Goal: Feedback & Contribution: Contribute content

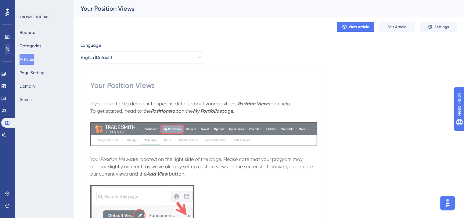
drag, startPoint x: 25, startPoint y: 60, endPoint x: 5, endPoint y: 50, distance: 22.6
click at [25, 60] on button "Articles" at bounding box center [27, 59] width 14 height 11
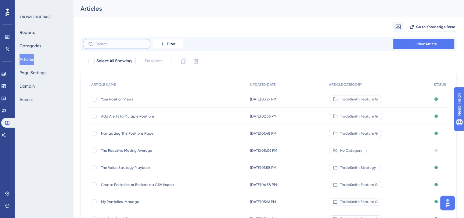
click at [115, 43] on input "text" at bounding box center [119, 44] width 49 height 4
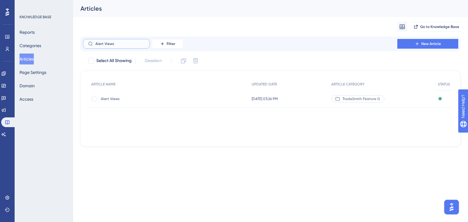
type input "Alert Views"
click at [107, 98] on span "Alert Views" at bounding box center [150, 99] width 98 height 5
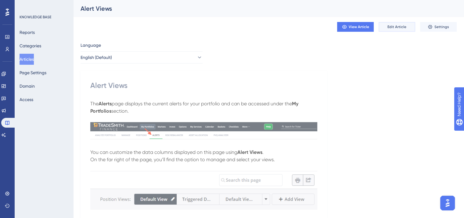
click at [389, 28] on span "Edit Article" at bounding box center [396, 26] width 19 height 5
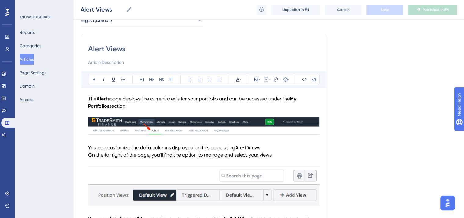
scroll to position [61, 0]
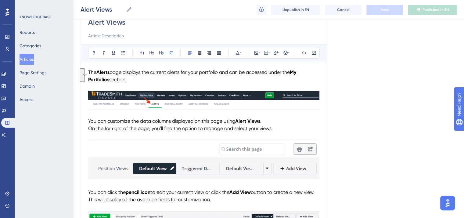
drag, startPoint x: 133, startPoint y: 79, endPoint x: 88, endPoint y: 73, distance: 46.1
copy p "The Alerts page displays the current alerts for your portfolio and can be acces…"
click at [155, 75] on p "The Alerts page displays the current alerts for your portfolio and can be acces…" at bounding box center [203, 76] width 231 height 15
click at [133, 79] on p "The Alerts page displays the current alerts for your portfolio and can be acces…" at bounding box center [203, 76] width 231 height 15
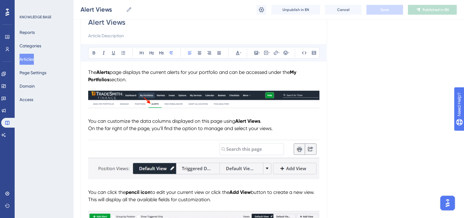
drag, startPoint x: 129, startPoint y: 80, endPoint x: 89, endPoint y: 72, distance: 40.9
click at [89, 72] on p "The Alerts page displays the current alerts for your portfolio and can be acces…" at bounding box center [203, 76] width 231 height 15
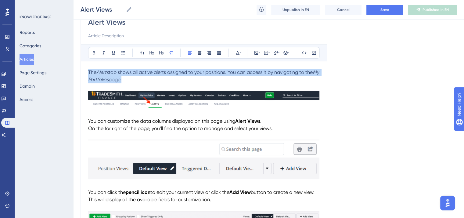
click at [238, 53] on icon at bounding box center [238, 53] width 4 height 4
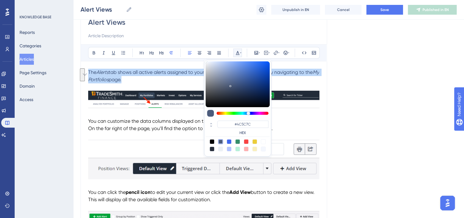
click at [211, 139] on div at bounding box center [211, 141] width 5 height 5
type input "#000000"
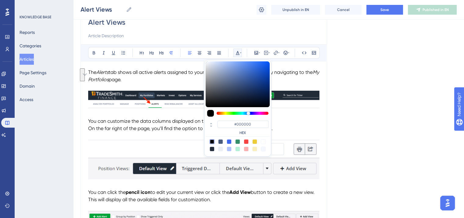
click at [160, 86] on p "To enrich screen reader interactions, please activate Accessibility in Grammarl…" at bounding box center [203, 86] width 231 height 7
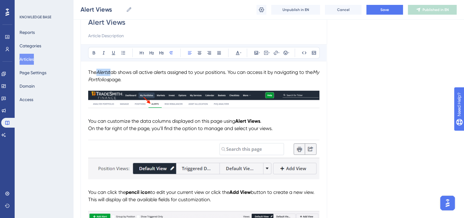
drag, startPoint x: 112, startPoint y: 71, endPoint x: 98, endPoint y: 71, distance: 14.0
click at [98, 71] on p "The Alerts tab shows all active alerts assigned to your positions. You can acce…" at bounding box center [203, 76] width 231 height 15
click at [95, 48] on button at bounding box center [94, 52] width 9 height 9
click at [136, 84] on p "To enrich screen reader interactions, please activate Accessibility in Grammarl…" at bounding box center [203, 86] width 231 height 7
drag, startPoint x: 91, startPoint y: 80, endPoint x: 87, endPoint y: 80, distance: 4.3
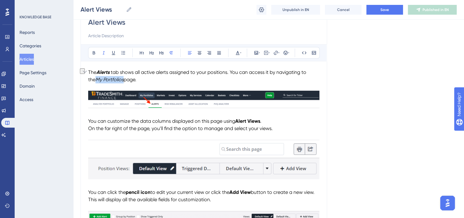
click at [95, 52] on icon at bounding box center [93, 52] width 5 height 5
click at [159, 80] on p "The Alerts tab shows all active alerts assigned to your positions. You can acce…" at bounding box center [203, 76] width 231 height 15
click at [162, 99] on img "To enrich screen reader interactions, please activate Accessibility in Grammarl…" at bounding box center [203, 99] width 231 height 17
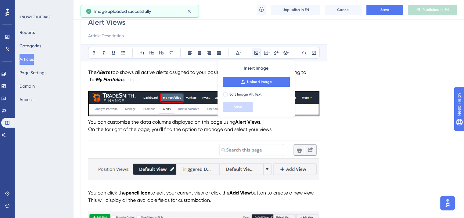
click at [89, 122] on span "You can customize the data columns displayed on this page using" at bounding box center [161, 122] width 147 height 6
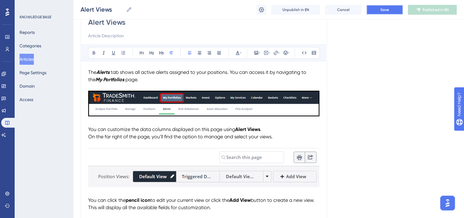
click at [383, 10] on span "Save" at bounding box center [384, 9] width 9 height 5
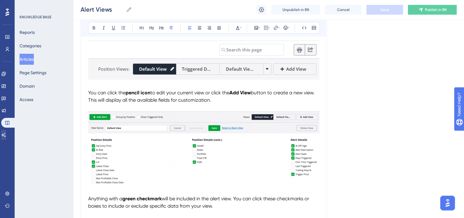
scroll to position [122, 0]
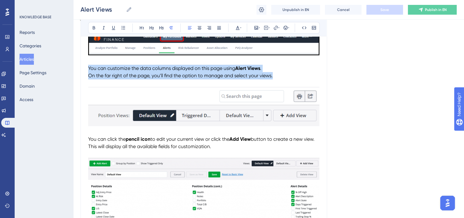
drag, startPoint x: 274, startPoint y: 77, endPoint x: 86, endPoint y: 71, distance: 188.7
click at [86, 71] on div "Performance Users Engagement Widgets Feedback Product Updates Knowledge Base AI…" at bounding box center [232, 206] width 464 height 657
copy p "You can customize the data columns displayed on this page using Alert Views . O…"
click at [220, 77] on span "On the far right of the page, you’ll find the option to manage and select your …" at bounding box center [180, 76] width 184 height 6
drag, startPoint x: 280, startPoint y: 74, endPoint x: 89, endPoint y: 68, distance: 191.5
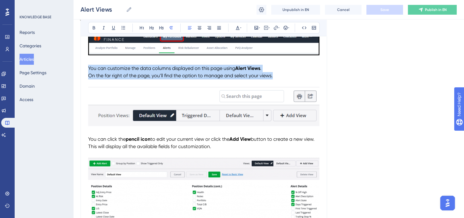
click at [89, 68] on p "You can customize the data columns displayed on this page using Alert Views . O…" at bounding box center [203, 72] width 231 height 15
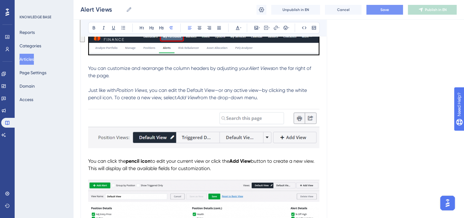
drag, startPoint x: 269, startPoint y: 99, endPoint x: 75, endPoint y: 70, distance: 196.6
click at [75, 70] on div "Performance Users Engagement Widgets Feedback Product Updates Knowledge Base AI…" at bounding box center [268, 213] width 390 height 670
click at [236, 27] on icon at bounding box center [238, 28] width 4 height 4
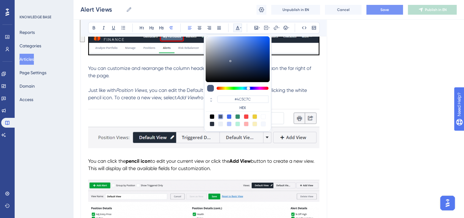
click at [210, 115] on div at bounding box center [211, 116] width 5 height 5
type input "#000000"
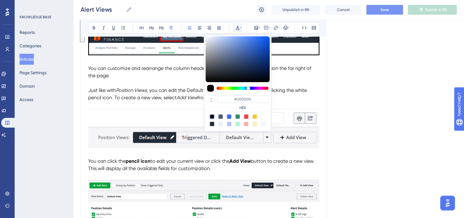
click at [179, 83] on p "To enrich screen reader interactions, please activate Accessibility in Grammarl…" at bounding box center [203, 82] width 231 height 7
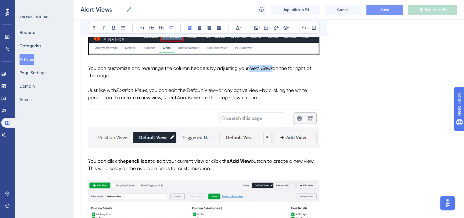
drag, startPoint x: 249, startPoint y: 67, endPoint x: 273, endPoint y: 66, distance: 23.8
click at [273, 66] on p "You can customize and rearrange the column headers by adjusting your Alert View…" at bounding box center [203, 72] width 231 height 15
click at [91, 28] on icon at bounding box center [93, 27] width 5 height 5
click at [183, 89] on span ", you can edit the Default View—or any active view—by clicking the white pencil…" at bounding box center [198, 93] width 220 height 13
drag, startPoint x: 178, startPoint y: 98, endPoint x: 198, endPoint y: 98, distance: 19.8
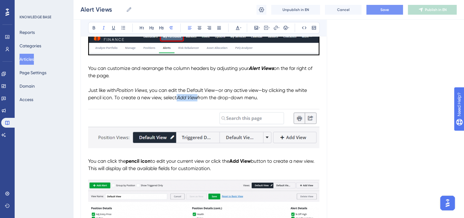
click at [197, 98] on em "Add View" at bounding box center [186, 97] width 21 height 6
click at [96, 28] on button at bounding box center [94, 27] width 9 height 9
drag, startPoint x: 115, startPoint y: 97, endPoint x: 161, endPoint y: 97, distance: 46.0
click at [161, 97] on span ", you can edit the Default View—or any active view—by clicking the white pencil…" at bounding box center [198, 93] width 220 height 13
click at [92, 27] on icon at bounding box center [93, 27] width 5 height 5
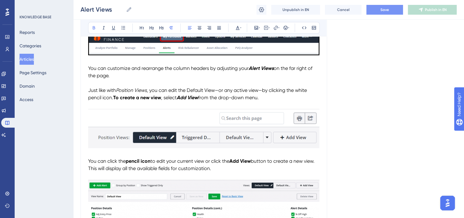
click at [181, 104] on p "To enrich screen reader interactions, please activate Accessibility in Grammarl…" at bounding box center [203, 104] width 231 height 7
click at [380, 14] on button "Save" at bounding box center [384, 10] width 37 height 10
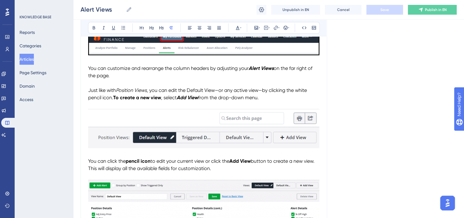
click at [183, 134] on img "To enrich screen reader interactions, please activate Accessibility in Grammarl…" at bounding box center [203, 128] width 231 height 40
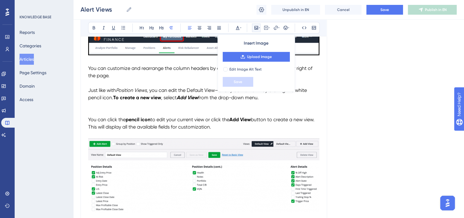
click at [268, 98] on p "Just like with Position Views , you can edit the Default View—or any active vie…" at bounding box center [203, 94] width 231 height 15
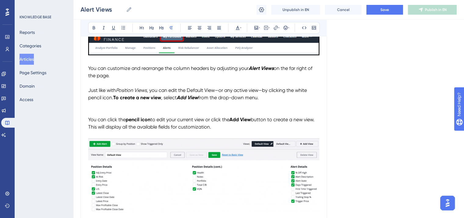
click at [92, 109] on p "To enrich screen reader interactions, please activate Accessibility in Grammarl…" at bounding box center [203, 111] width 231 height 7
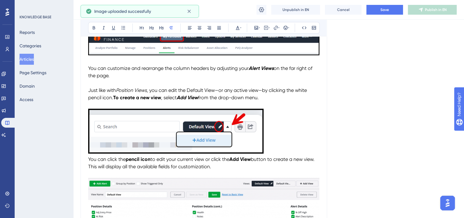
click at [89, 158] on span "You can click the" at bounding box center [106, 159] width 37 height 6
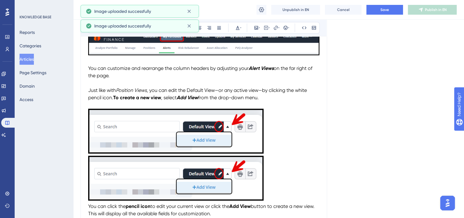
click at [226, 165] on img "To enrich screen reader interactions, please activate Accessibility in Grammarl…" at bounding box center [175, 177] width 175 height 45
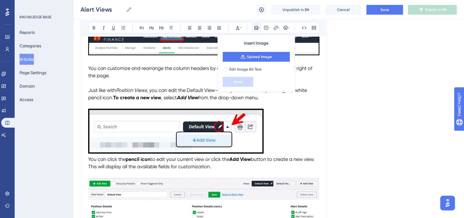
click at [295, 132] on p "To enrich screen reader interactions, please activate Accessibility in Grammarl…" at bounding box center [203, 131] width 231 height 47
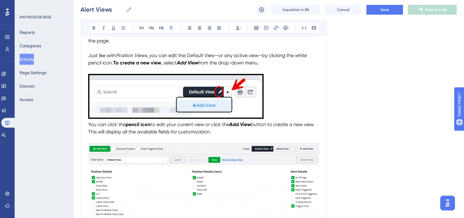
scroll to position [152, 0]
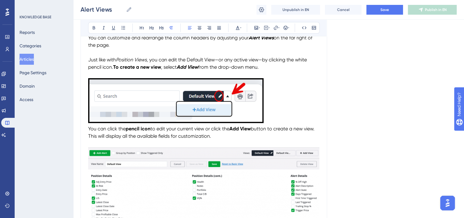
click at [89, 127] on span "You can click the" at bounding box center [106, 129] width 37 height 6
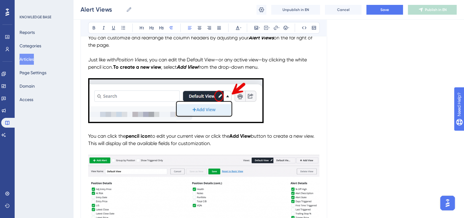
drag, startPoint x: 319, startPoint y: 136, endPoint x: 190, endPoint y: 138, distance: 128.6
click at [190, 138] on div "Alert Views Bold Italic Underline Bullet Point Heading 1 Heading 2 Heading 3 No…" at bounding box center [203, 196] width 246 height 560
drag, startPoint x: 88, startPoint y: 137, endPoint x: 318, endPoint y: 136, distance: 229.8
click at [318, 136] on p "You can click the pencil icon to edit your current view or click the Add View b…" at bounding box center [203, 139] width 231 height 15
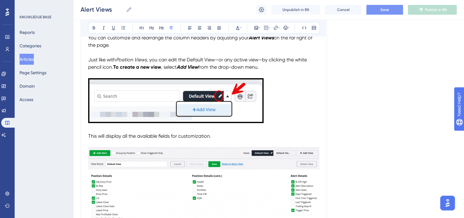
click at [393, 7] on button "Save" at bounding box center [384, 10] width 37 height 10
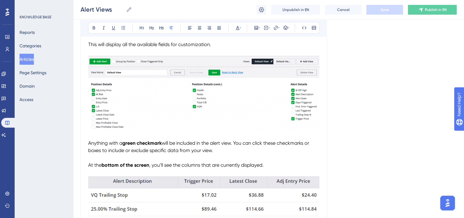
scroll to position [213, 0]
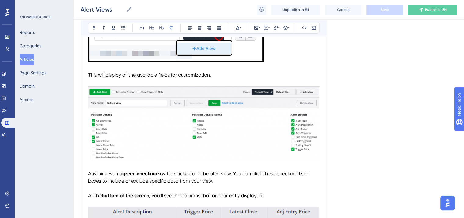
click at [250, 127] on img "To enrich screen reader interactions, please activate Accessibility in Grammarl…" at bounding box center [203, 123] width 231 height 74
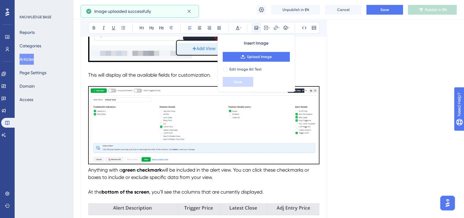
click at [88, 171] on span "Anything with a" at bounding box center [105, 170] width 34 height 6
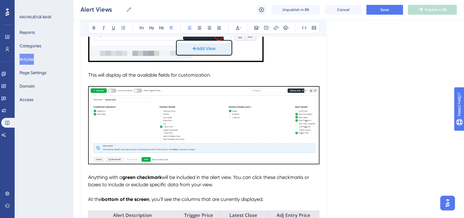
click at [160, 73] on span "This will display all the available fields for customization." at bounding box center [149, 75] width 123 height 6
click at [233, 76] on p "This will display all the available alert views for customization." at bounding box center [203, 71] width 231 height 15
click at [388, 10] on span "Save" at bounding box center [384, 9] width 9 height 5
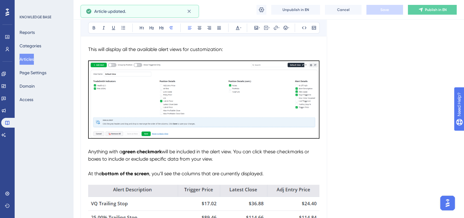
scroll to position [244, 0]
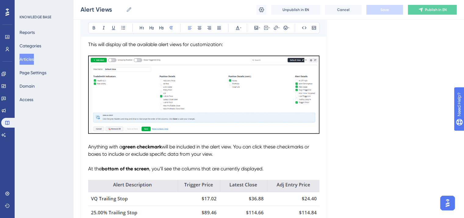
drag, startPoint x: 234, startPoint y: 147, endPoint x: 246, endPoint y: 145, distance: 12.1
click at [234, 147] on span "will be included in the alert view. You can click these checkmarks or boxes to …" at bounding box center [199, 150] width 222 height 13
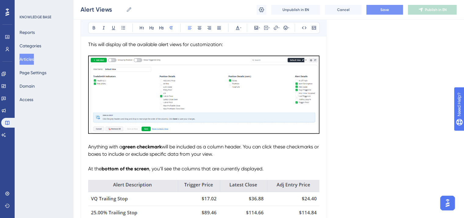
click at [265, 147] on span "will be included as a column header. You can click these checkmarks or boxes to…" at bounding box center [204, 150] width 232 height 13
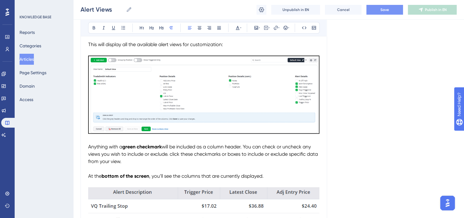
drag, startPoint x: 169, startPoint y: 155, endPoint x: 195, endPoint y: 162, distance: 26.8
click at [195, 162] on p "Anything with a green checkmark will be included as a column header. You can ch…" at bounding box center [203, 154] width 231 height 22
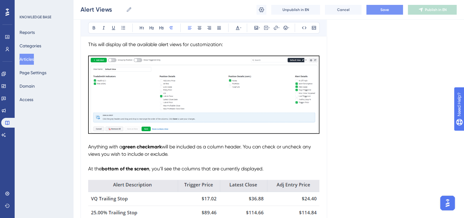
click at [395, 12] on button "Save" at bounding box center [384, 10] width 37 height 10
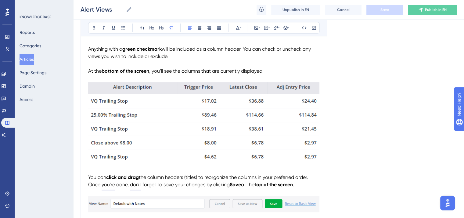
scroll to position [335, 0]
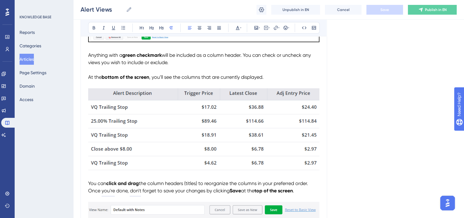
click at [102, 77] on strong "bottom of the screen" at bounding box center [125, 77] width 48 height 6
click at [224, 143] on img "To enrich screen reader interactions, please activate Accessibility in Grammarl…" at bounding box center [203, 129] width 231 height 82
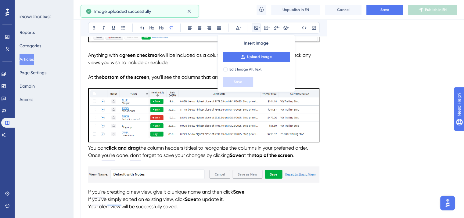
click at [88, 147] on span "You can" at bounding box center [97, 148] width 18 height 6
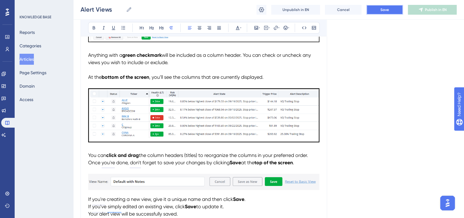
click at [378, 11] on button "Save" at bounding box center [384, 10] width 37 height 10
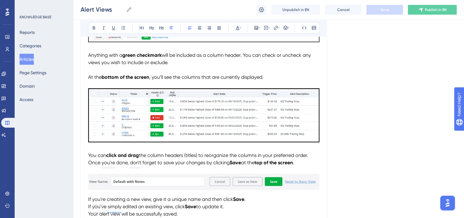
click at [201, 155] on span "the column headers (titles) to reorganize the columns in your preferred order." at bounding box center [223, 155] width 169 height 6
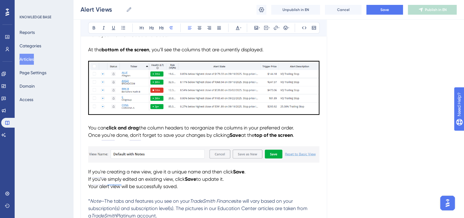
scroll to position [366, 0]
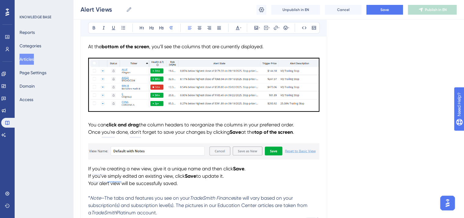
drag, startPoint x: 297, startPoint y: 125, endPoint x: 89, endPoint y: 126, distance: 208.1
click at [89, 126] on p "You can click and drag the column headers to reorganize the columns in your pre…" at bounding box center [203, 124] width 231 height 7
click at [110, 140] on p "To enrich screen reader interactions, please activate Accessibility in Grammarl…" at bounding box center [203, 139] width 231 height 7
click at [127, 132] on span "done, don't forget to save your changes by clicking" at bounding box center [183, 132] width 113 height 6
click at [294, 133] on span "." at bounding box center [293, 132] width 1 height 6
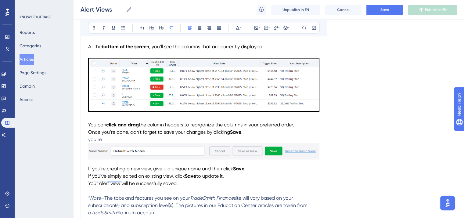
click at [228, 133] on span "done, don't forget to save your changes by clicking" at bounding box center [172, 132] width 113 height 6
click at [253, 132] on p "Once you’re done, don't forget to save your changes by clicking the Save ." at bounding box center [203, 131] width 231 height 7
click at [105, 140] on p "you’re" at bounding box center [203, 139] width 231 height 7
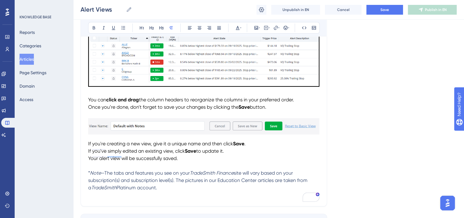
scroll to position [427, 0]
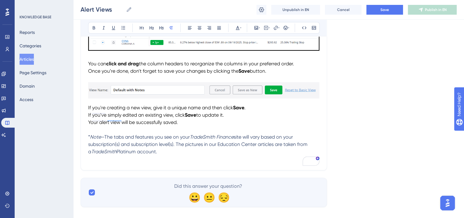
click at [228, 95] on img "To enrich screen reader interactions, please activate Accessibility in Grammarl…" at bounding box center [203, 92] width 231 height 20
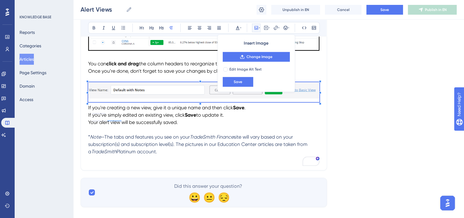
scroll to position [415, 0]
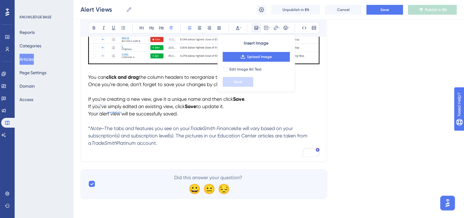
click at [234, 111] on p "Your alert view will be successfully saved." at bounding box center [203, 113] width 231 height 7
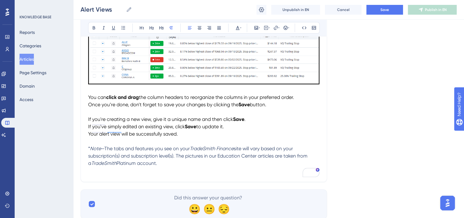
scroll to position [385, 0]
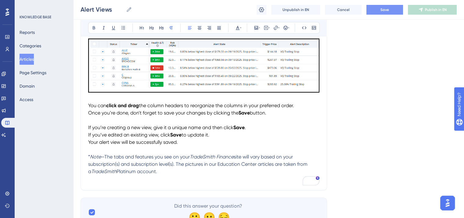
click at [380, 11] on span "Save" at bounding box center [384, 9] width 9 height 5
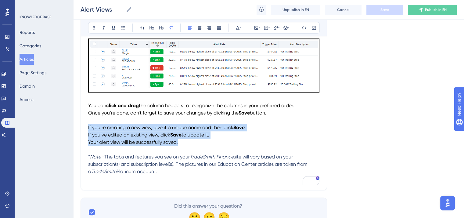
drag, startPoint x: 185, startPoint y: 144, endPoint x: 88, endPoint y: 131, distance: 98.1
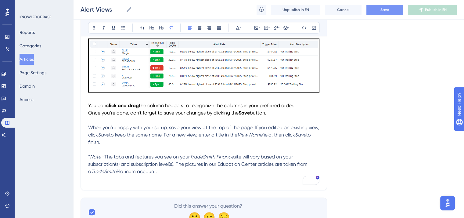
drag, startPoint x: 122, startPoint y: 144, endPoint x: 89, endPoint y: 129, distance: 35.7
click at [89, 129] on p "When you’re happy with your setup, save your view at the top of the page. If yo…" at bounding box center [203, 135] width 231 height 22
click at [237, 26] on icon at bounding box center [238, 28] width 4 height 4
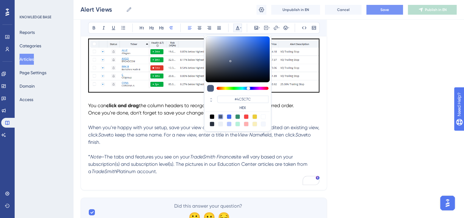
click at [212, 114] on div at bounding box center [211, 116] width 5 height 5
type input "#000000"
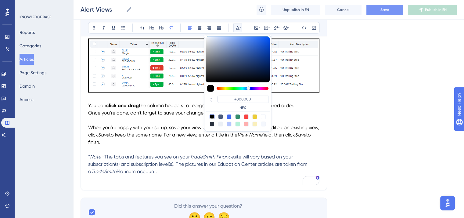
click at [154, 143] on p "When you’re happy with your setup, save your view at the top of the page. If yo…" at bounding box center [203, 135] width 231 height 22
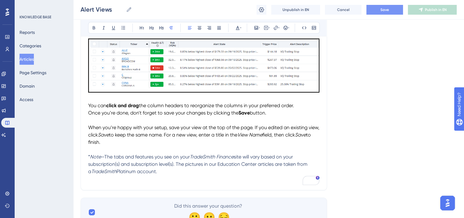
drag, startPoint x: 119, startPoint y: 144, endPoint x: 89, endPoint y: 144, distance: 30.5
click at [89, 144] on p "When you’re happy with your setup, save your view at the top of the page. If yo…" at bounding box center [203, 135] width 231 height 22
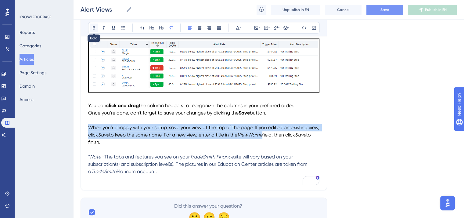
click at [95, 26] on icon at bounding box center [93, 27] width 5 height 5
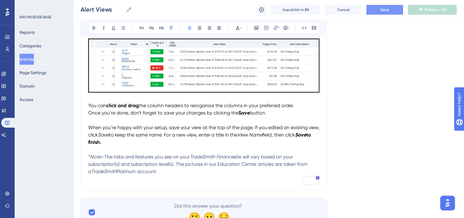
click at [154, 137] on span "to keep the same name. For a new view, enter a title in the" at bounding box center [173, 135] width 128 height 6
drag, startPoint x: 265, startPoint y: 115, endPoint x: 87, endPoint y: 114, distance: 178.0
drag, startPoint x: 297, startPoint y: 105, endPoint x: 87, endPoint y: 105, distance: 209.7
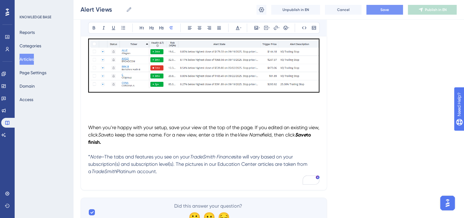
click at [90, 127] on span "When you’re happy with your setup, save your view at the top of the page. If yo…" at bounding box center [204, 130] width 232 height 13
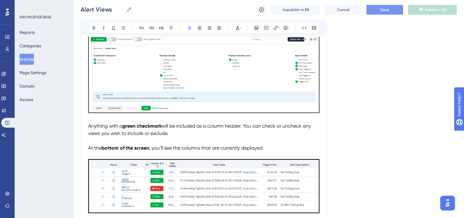
scroll to position [263, 0]
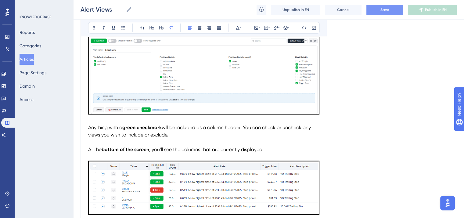
click at [172, 135] on p "Anything with a green checkmark will be included as a column header. You can ch…" at bounding box center [203, 131] width 231 height 15
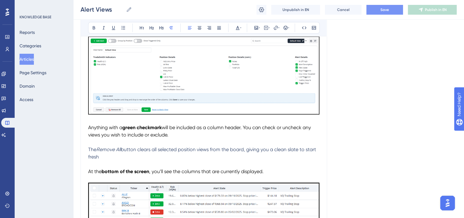
drag, startPoint x: 100, startPoint y: 158, endPoint x: 89, endPoint y: 150, distance: 13.7
click at [89, 150] on p "The Remove All button clears all selected position views from the board, giving…" at bounding box center [203, 153] width 231 height 15
click at [239, 26] on icon at bounding box center [237, 27] width 5 height 5
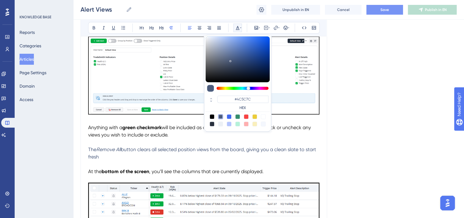
click at [211, 116] on div at bounding box center [211, 116] width 5 height 5
type input "#000000"
click at [164, 164] on p "To enrich screen reader interactions, please activate Accessibility in Grammarl…" at bounding box center [203, 163] width 231 height 7
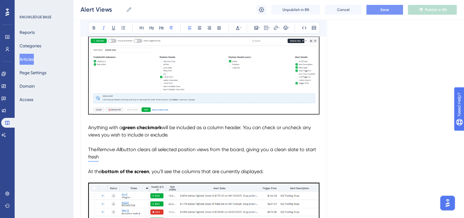
click at [122, 149] on span "button clears all selected position views from the board, giving you a clean sl…" at bounding box center [202, 152] width 229 height 13
drag, startPoint x: 122, startPoint y: 149, endPoint x: 98, endPoint y: 149, distance: 23.5
click at [98, 149] on p "The Remove All button clears all selected position views from the board, giving…" at bounding box center [203, 153] width 231 height 15
click at [95, 24] on button at bounding box center [94, 27] width 9 height 9
click at [117, 160] on p "The Remove All button clears all selected position views from the board, giving…" at bounding box center [203, 153] width 231 height 15
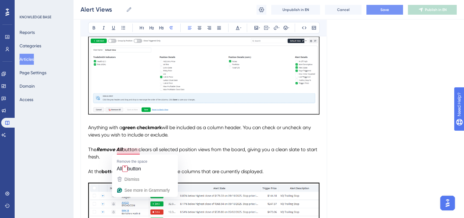
click at [125, 149] on span "button clears all selected position views from the board, giving you a clean sl…" at bounding box center [203, 152] width 230 height 13
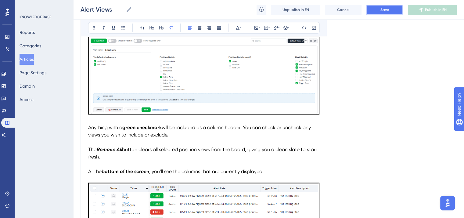
click at [391, 7] on button "Save" at bounding box center [384, 10] width 37 height 10
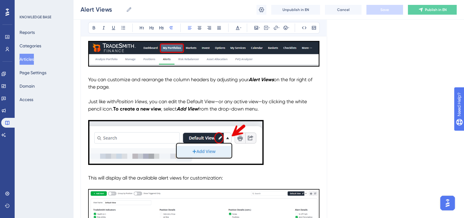
scroll to position [0, 0]
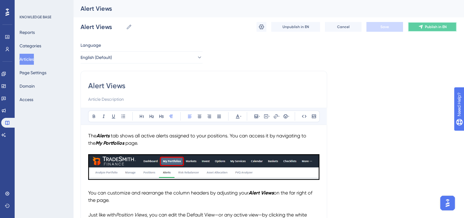
click at [450, 22] on button "Publish in EN" at bounding box center [431, 27] width 49 height 10
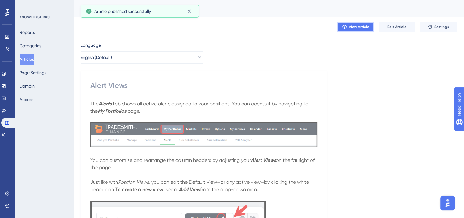
click at [367, 23] on button "View Article" at bounding box center [355, 27] width 37 height 10
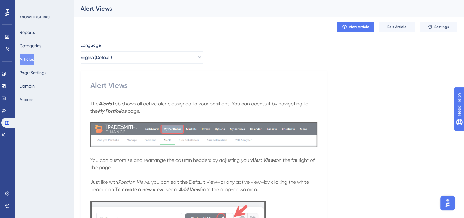
click at [31, 57] on button "Articles" at bounding box center [27, 59] width 14 height 11
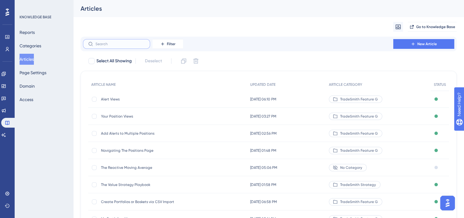
click at [104, 44] on input "text" at bounding box center [119, 44] width 49 height 4
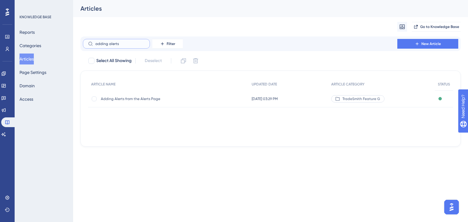
type input "adding alerts"
click at [123, 99] on span "Adding Alerts from the Alerts Page" at bounding box center [150, 99] width 98 height 5
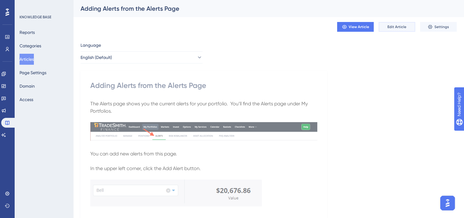
click at [395, 28] on span "Edit Article" at bounding box center [396, 26] width 19 height 5
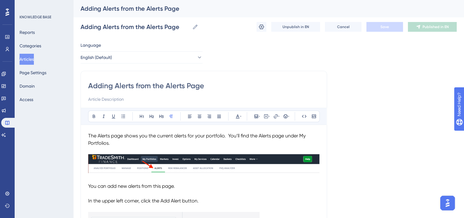
drag, startPoint x: 205, startPoint y: 87, endPoint x: 69, endPoint y: 88, distance: 136.2
drag, startPoint x: 114, startPoint y: 85, endPoint x: 116, endPoint y: 83, distance: 3.5
click at [114, 85] on input "Adding Alerts from the Alerts Page" at bounding box center [203, 86] width 231 height 10
click at [117, 86] on input "Adding Alerts from the Alerts Page" at bounding box center [203, 86] width 231 height 10
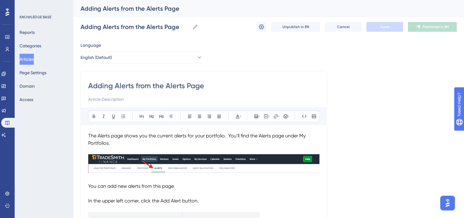
click at [114, 85] on input "Adding Alerts from the Alerts Page" at bounding box center [203, 86] width 231 height 10
type input "[DEMOGRAPHIC_DATA] from the Alerts Page"
type input "AddAlerts from the Alerts Page"
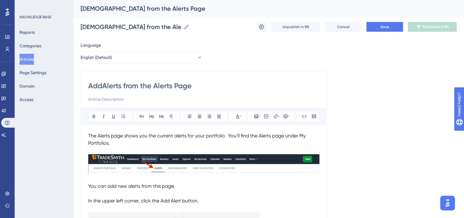
type input "AddAlerts from the Alerts Page"
type input "Add Alerts from the Alerts Page"
click at [154, 86] on input "Add Alerts from the Alerts Page" at bounding box center [203, 86] width 231 height 10
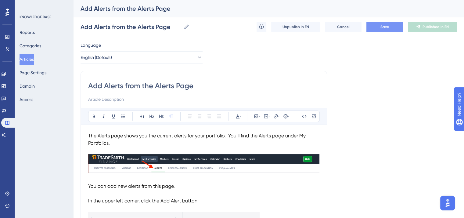
type input "Add Alerts from the Alerts Page"
click at [382, 29] on span "Save" at bounding box center [384, 26] width 9 height 5
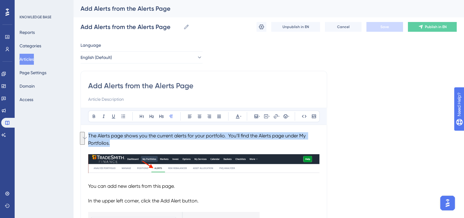
drag, startPoint x: 117, startPoint y: 144, endPoint x: 88, endPoint y: 135, distance: 30.2
click at [88, 135] on p "The Alerts page shows you the current alerts for your portfolio. You’ll find th…" at bounding box center [203, 139] width 231 height 15
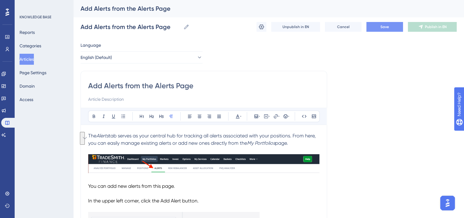
drag, startPoint x: 294, startPoint y: 143, endPoint x: 88, endPoint y: 134, distance: 206.2
click at [238, 115] on icon at bounding box center [238, 116] width 4 height 4
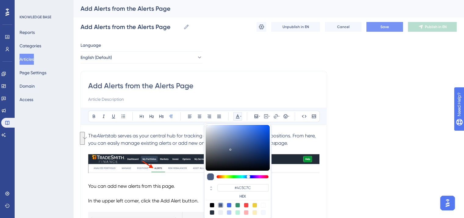
scroll to position [7, 0]
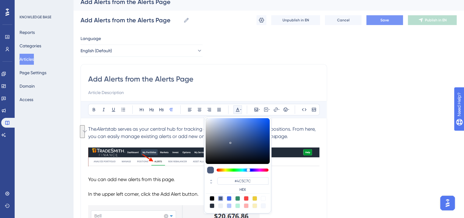
click at [211, 198] on div at bounding box center [211, 198] width 5 height 5
type input "#000000"
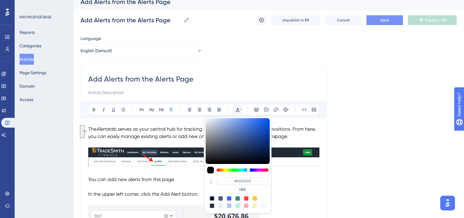
click at [178, 142] on p "To enrich screen reader interactions, please activate Accessibility in Grammarl…" at bounding box center [203, 143] width 231 height 7
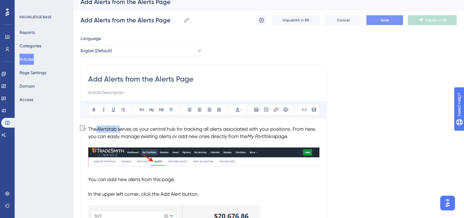
drag, startPoint x: 98, startPoint y: 128, endPoint x: 119, endPoint y: 128, distance: 22.0
click at [119, 128] on p "The Alerts tab serves as your central hub for tracking all alerts associated wi…" at bounding box center [203, 132] width 231 height 15
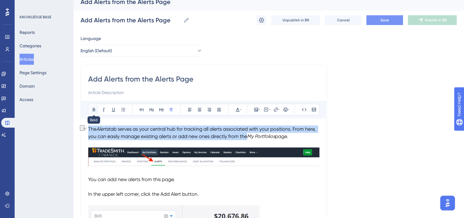
click at [93, 108] on icon at bounding box center [94, 109] width 2 height 3
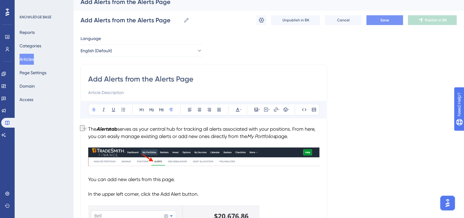
click at [134, 132] on p "The Alerts tab serves as your central hub for tracking all alerts associated wi…" at bounding box center [203, 132] width 231 height 15
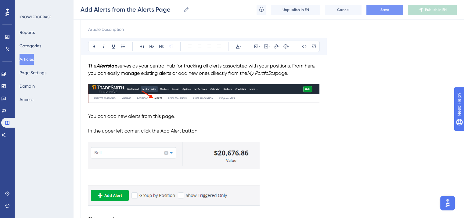
scroll to position [68, 0]
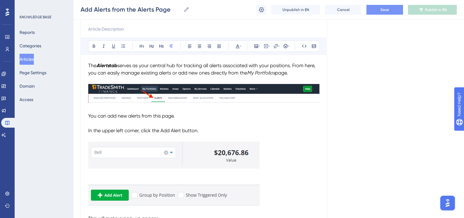
click at [153, 93] on img "To enrich screen reader interactions, please activate Accessibility in Grammarl…" at bounding box center [203, 93] width 231 height 19
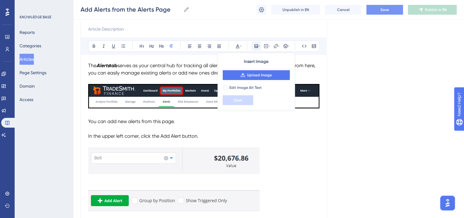
click at [124, 130] on p "To enrich screen reader interactions, please activate Accessibility in Grammarl…" at bounding box center [203, 128] width 231 height 7
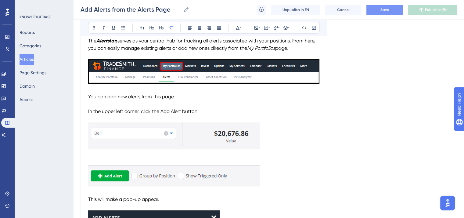
scroll to position [98, 0]
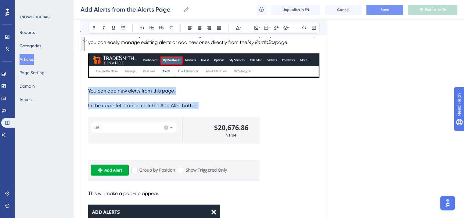
drag, startPoint x: 204, startPoint y: 105, endPoint x: 86, endPoint y: 93, distance: 118.5
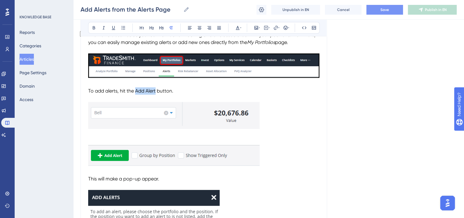
drag, startPoint x: 155, startPoint y: 91, endPoint x: 137, endPoint y: 89, distance: 18.6
click at [137, 89] on span "To add alerts, hit the Add Alert button." at bounding box center [130, 91] width 85 height 6
click at [236, 26] on icon at bounding box center [237, 27] width 5 height 5
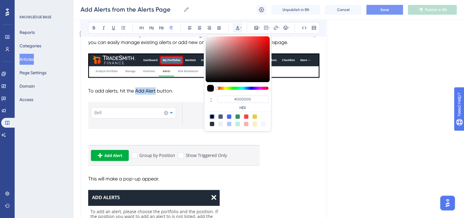
click at [236, 26] on icon at bounding box center [237, 27] width 5 height 5
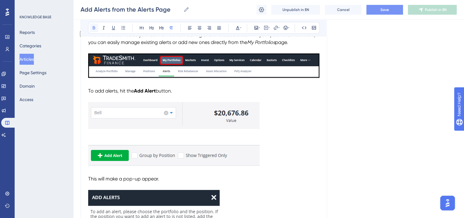
click at [95, 26] on icon at bounding box center [93, 27] width 5 height 5
click at [199, 85] on p "To enrich screen reader interactions, please activate Accessibility in Grammarl…" at bounding box center [203, 70] width 231 height 34
click at [385, 8] on span "Save" at bounding box center [384, 9] width 9 height 5
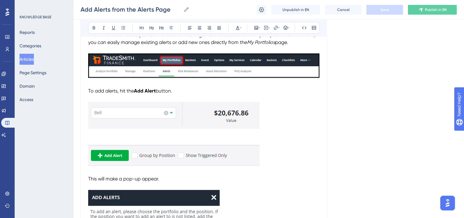
click at [217, 126] on img "To enrich screen reader interactions, please activate Accessibility in Grammarl…" at bounding box center [173, 134] width 171 height 64
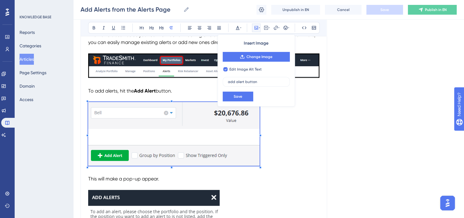
checkbox input "false"
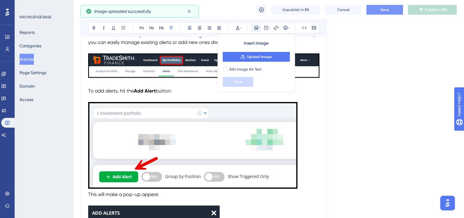
scroll to position [129, 0]
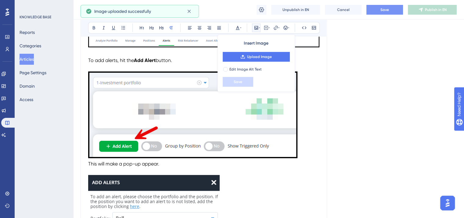
click at [318, 81] on p "To enrich screen reader interactions, please activate Accessibility in Grammarl…" at bounding box center [203, 115] width 231 height 89
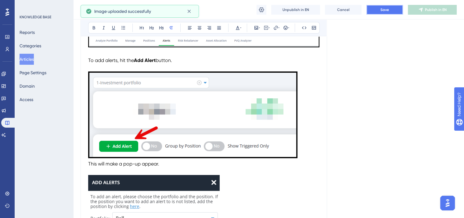
click at [376, 9] on button "Save" at bounding box center [384, 10] width 37 height 10
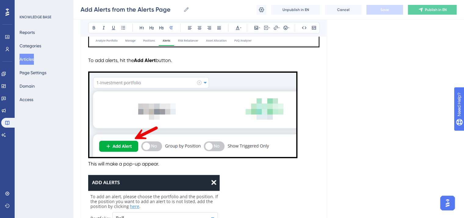
drag, startPoint x: 88, startPoint y: 162, endPoint x: 94, endPoint y: 162, distance: 5.8
click at [88, 162] on span "This will make a pop-up appear." at bounding box center [123, 164] width 71 height 6
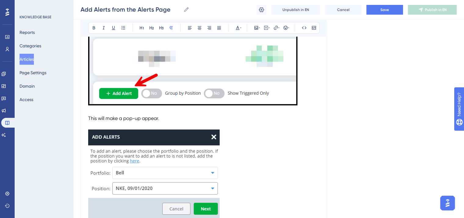
scroll to position [190, 0]
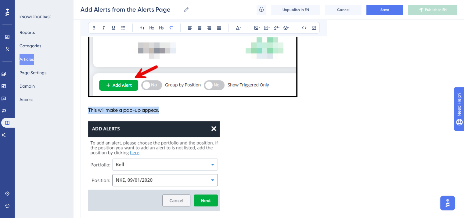
drag, startPoint x: 162, startPoint y: 109, endPoint x: 89, endPoint y: 111, distance: 73.5
click at [89, 111] on p "This will make a pop-up appear." at bounding box center [203, 109] width 231 height 7
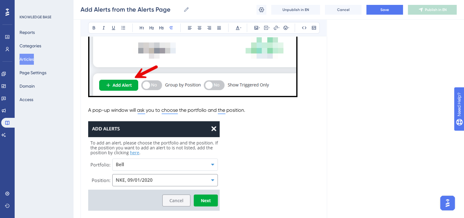
drag, startPoint x: 251, startPoint y: 109, endPoint x: 89, endPoint y: 109, distance: 161.5
click at [89, 109] on p "A pop-up window will ask you to choose the portfolio and the position." at bounding box center [203, 109] width 231 height 7
copy span "A pop-up window will ask you to choose the portfolio and the position."
click at [256, 112] on p "A pop-up window will ask you to choose the portfolio and the position." at bounding box center [203, 109] width 231 height 7
drag, startPoint x: 255, startPoint y: 111, endPoint x: 87, endPoint y: 109, distance: 167.9
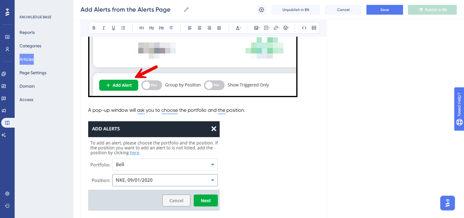
click at [379, 9] on button "Save" at bounding box center [384, 10] width 37 height 10
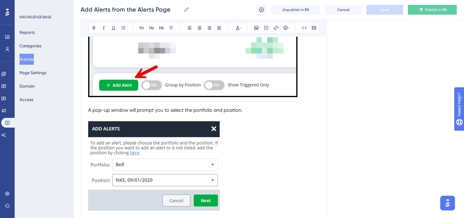
click at [187, 158] on img "To enrich screen reader interactions, please activate Accessibility in Grammarl…" at bounding box center [153, 165] width 131 height 89
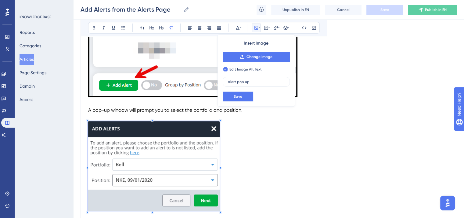
checkbox input "false"
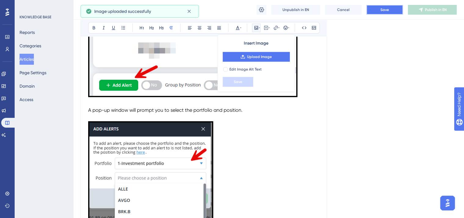
click at [391, 9] on button "Save" at bounding box center [384, 10] width 37 height 10
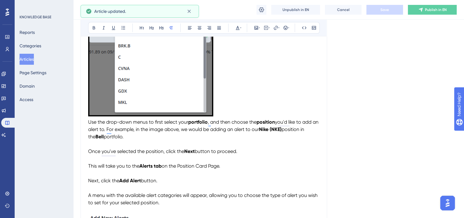
scroll to position [372, 0]
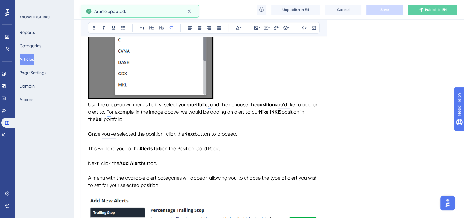
click at [89, 104] on span "Use the drop-down menus to first select your" at bounding box center [138, 104] width 100 height 6
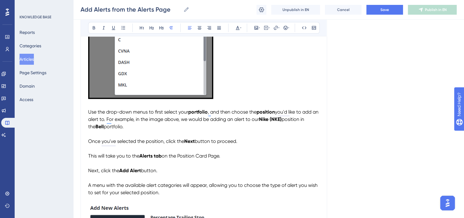
drag, startPoint x: 130, startPoint y: 124, endPoint x: 87, endPoint y: 114, distance: 43.8
click at [87, 114] on div "Add Alerts from the Alerts Page Bold Italic Underline Bullet Point Heading 1 He…" at bounding box center [203, 95] width 246 height 798
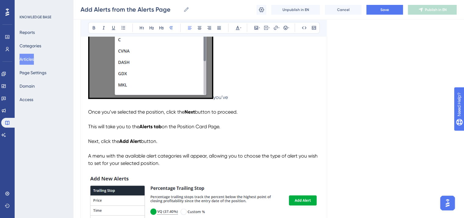
click at [236, 95] on p "you’ve" at bounding box center [203, 19] width 231 height 163
click at [377, 9] on button "Save" at bounding box center [384, 10] width 37 height 10
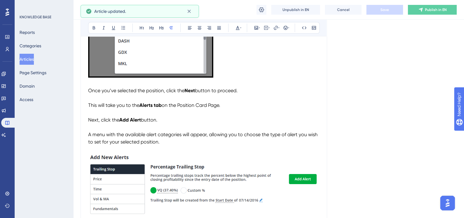
scroll to position [403, 0]
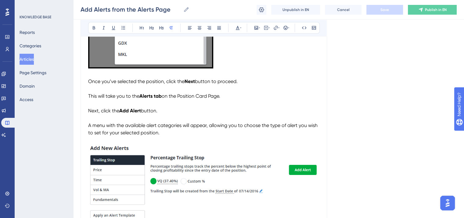
click at [88, 96] on span "This will take you to the" at bounding box center [113, 96] width 51 height 6
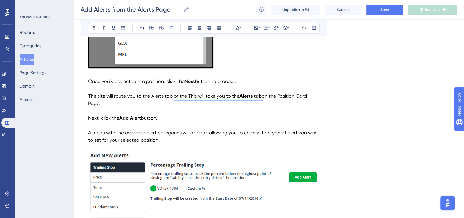
click at [272, 95] on span "on the Position Card Page." at bounding box center [198, 99] width 220 height 13
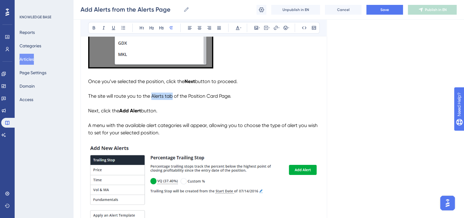
drag, startPoint x: 172, startPoint y: 95, endPoint x: 151, endPoint y: 96, distance: 21.6
click at [151, 96] on span "The site will route you to the Alerts tab of the Position Card Page." at bounding box center [159, 96] width 143 height 6
click at [91, 27] on icon at bounding box center [93, 27] width 5 height 5
drag, startPoint x: 174, startPoint y: 108, endPoint x: 178, endPoint y: 105, distance: 4.8
click at [174, 108] on p "Next, click the Add Alert button." at bounding box center [203, 107] width 231 height 15
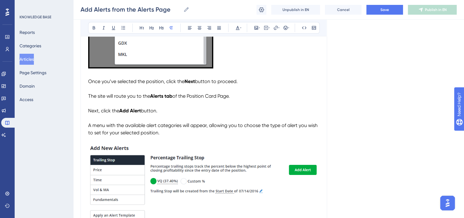
drag, startPoint x: 232, startPoint y: 98, endPoint x: 189, endPoint y: 97, distance: 43.0
click at [189, 97] on span "of the Position Card Page." at bounding box center [200, 96] width 57 height 6
click at [92, 25] on button at bounding box center [94, 27] width 9 height 9
click at [226, 110] on p "Next, click the Add Alert button." at bounding box center [203, 107] width 231 height 15
click at [386, 6] on button "Save" at bounding box center [384, 10] width 37 height 10
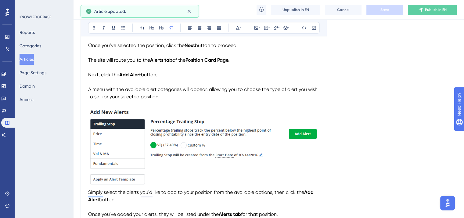
scroll to position [433, 0]
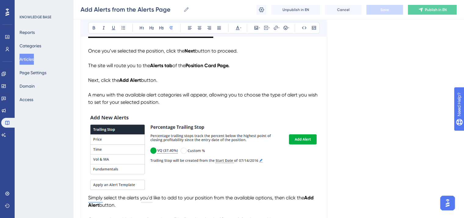
click at [165, 81] on p "Next, click the Add Alert button." at bounding box center [203, 76] width 231 height 15
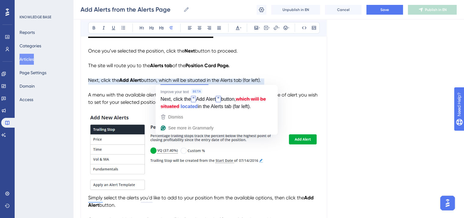
click at [208, 81] on span "button, which will be situated in the Alerts tab (far left)." at bounding box center [201, 80] width 120 height 6
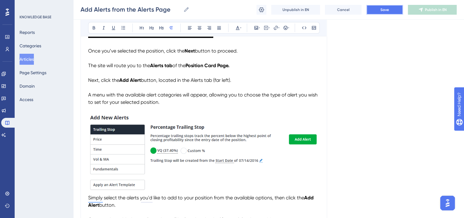
click at [388, 10] on span "Save" at bounding box center [384, 9] width 9 height 5
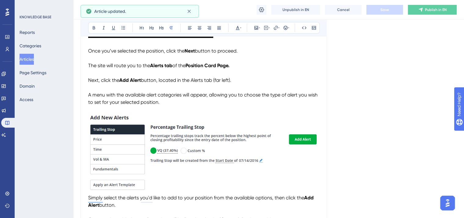
scroll to position [464, 0]
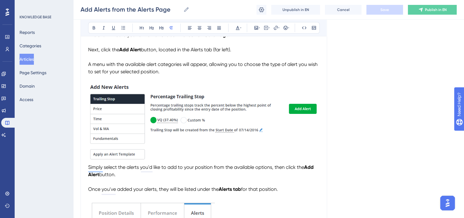
click at [125, 64] on span "A menu with the available alert categories will appear, allowing you to choose …" at bounding box center [203, 67] width 230 height 13
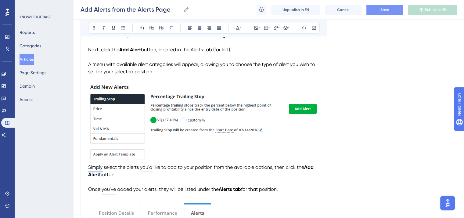
click at [188, 128] on img "To enrich screen reader interactions, please activate Accessibility in Grammarl…" at bounding box center [203, 122] width 231 height 79
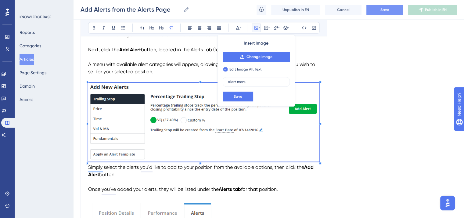
checkbox input "false"
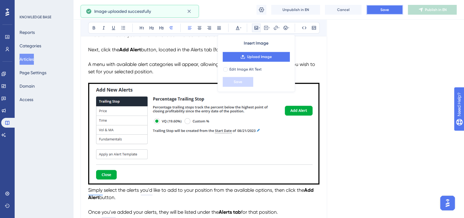
click at [386, 8] on span "Save" at bounding box center [384, 9] width 9 height 5
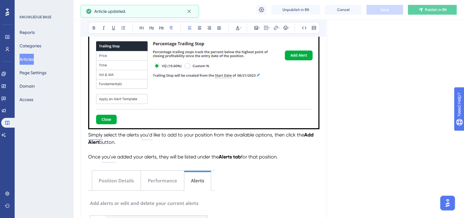
scroll to position [525, 0]
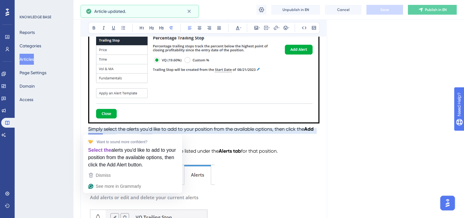
click at [90, 129] on span "Simply select the alerts you'd like to add to your position from the available …" at bounding box center [196, 129] width 216 height 6
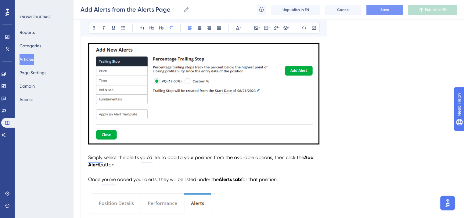
scroll to position [494, 0]
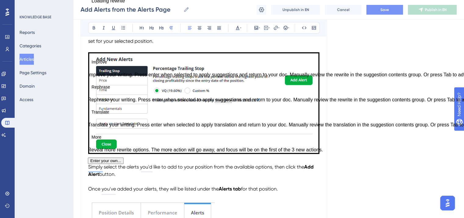
drag, startPoint x: 121, startPoint y: 176, endPoint x: 85, endPoint y: 167, distance: 36.9
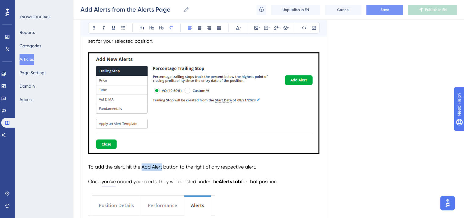
drag, startPoint x: 142, startPoint y: 168, endPoint x: 162, endPoint y: 167, distance: 20.4
click at [162, 167] on span "To add the alert, hit the Add Alert button to the right of any respective alert." at bounding box center [172, 167] width 168 height 6
click at [93, 27] on icon at bounding box center [93, 27] width 5 height 5
click at [224, 172] on p "Once you've added your alerts, they will be listed under the Alerts tab for tha…" at bounding box center [203, 177] width 231 height 15
click at [388, 6] on button "Save" at bounding box center [384, 10] width 37 height 10
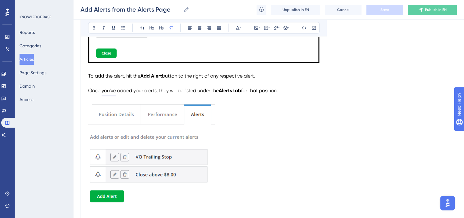
scroll to position [586, 0]
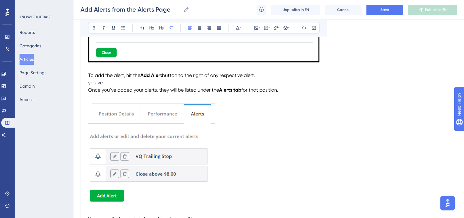
click at [106, 85] on p "you’ve Once you’ve added your alerts, they will be listed under the Alerts tab …" at bounding box center [203, 86] width 231 height 15
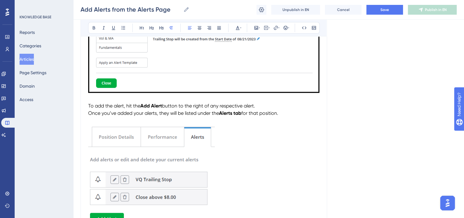
scroll to position [494, 0]
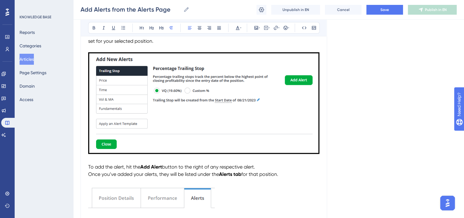
click at [174, 93] on img "To enrich screen reader interactions, please activate Accessibility in Grammarl…" at bounding box center [203, 102] width 231 height 101
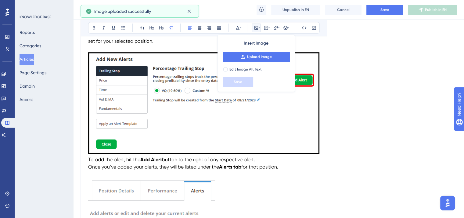
click at [88, 160] on span "To add the alert, hit the" at bounding box center [114, 159] width 52 height 6
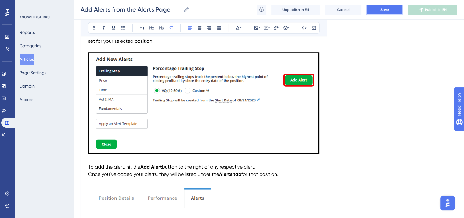
click at [378, 12] on button "Save" at bounding box center [384, 10] width 37 height 10
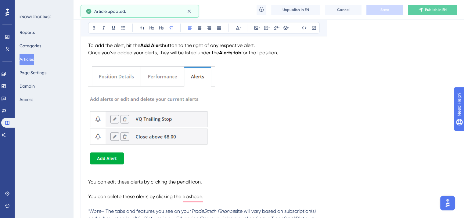
scroll to position [616, 0]
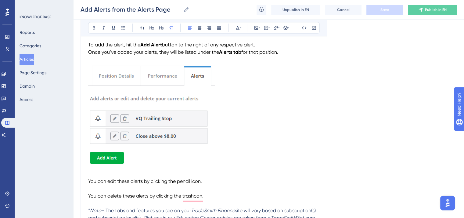
click at [168, 112] on img "To enrich screen reader interactions, please activate Accessibility in Grammarl…" at bounding box center [151, 119] width 126 height 112
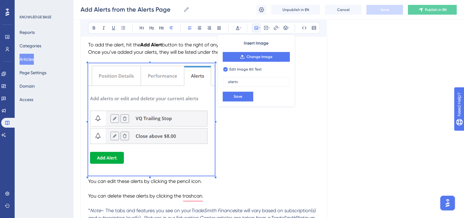
checkbox input "false"
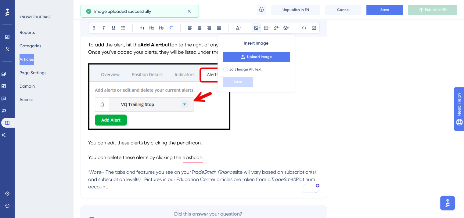
click at [275, 131] on p "To enrich screen reader interactions, please activate Accessibility in Grammarl…" at bounding box center [203, 97] width 231 height 69
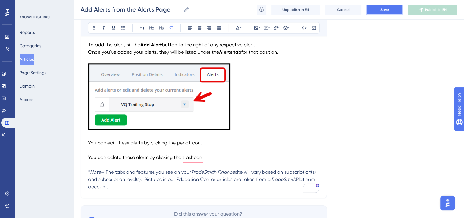
click at [382, 9] on span "Save" at bounding box center [384, 9] width 9 height 5
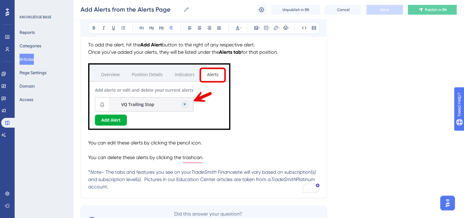
click at [128, 96] on img "To enrich screen reader interactions, please activate Accessibility in Grammarl…" at bounding box center [159, 96] width 142 height 66
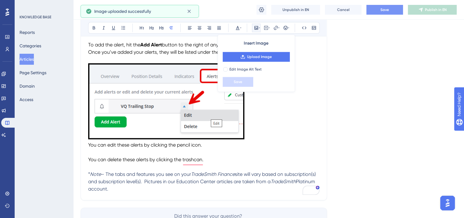
click at [89, 145] on span "You can edit these alerts by clicking the pencil icon." at bounding box center [145, 145] width 114 height 6
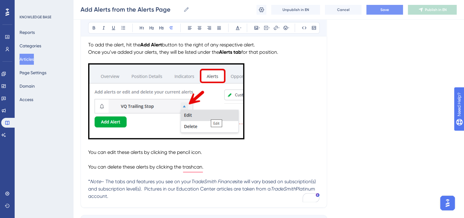
click at [310, 129] on p "To enrich screen reader interactions, please activate Accessibility in Grammarl…" at bounding box center [203, 102] width 231 height 78
click at [89, 153] on span "You can edit these alerts by clicking the pencil icon." at bounding box center [145, 152] width 114 height 6
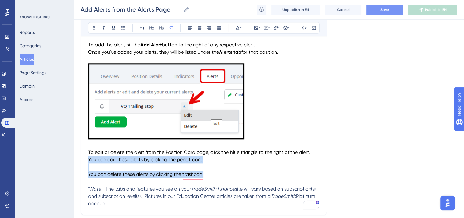
drag, startPoint x: 211, startPoint y: 176, endPoint x: 88, endPoint y: 161, distance: 123.8
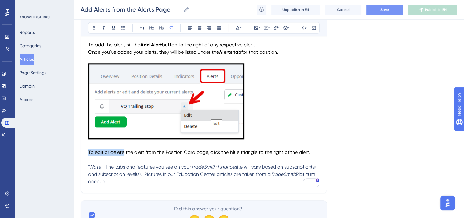
drag, startPoint x: 88, startPoint y: 153, endPoint x: 124, endPoint y: 152, distance: 36.0
click at [124, 152] on span "To edit or delete the alert from the Position Card page, click the blue triangl…" at bounding box center [199, 152] width 222 height 6
click at [92, 26] on icon at bounding box center [93, 27] width 5 height 5
click at [166, 155] on span "the alert from the Position Card page, click the blue triangle to the right of …" at bounding box center [217, 152] width 184 height 6
click at [378, 9] on button "Save" at bounding box center [384, 10] width 37 height 10
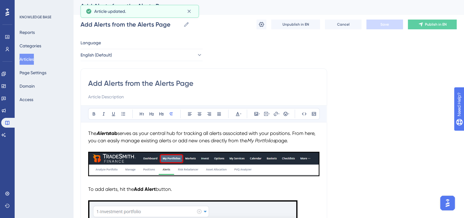
scroll to position [0, 0]
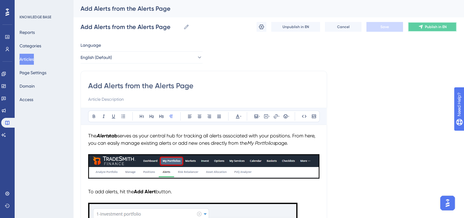
click at [428, 27] on span "Publish in EN" at bounding box center [436, 26] width 22 height 5
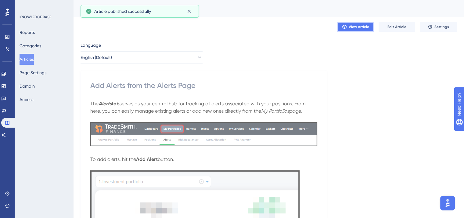
click at [363, 27] on span "View Article" at bounding box center [358, 26] width 20 height 5
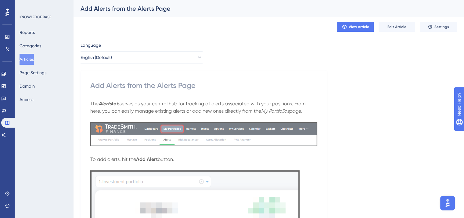
click at [34, 59] on button "Articles" at bounding box center [27, 59] width 14 height 11
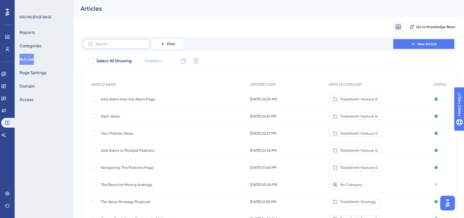
click at [121, 47] on label at bounding box center [116, 44] width 67 height 10
click at [121, 46] on input "text" at bounding box center [119, 44] width 49 height 4
type input "navigating h"
checkbox input "true"
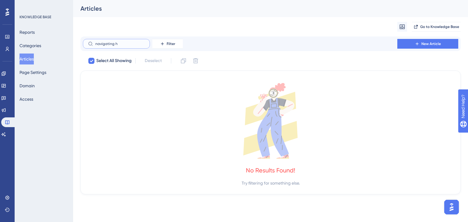
type input "navigating"
checkbox input "false"
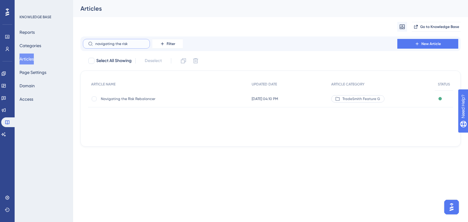
type input "navigating the risk"
click at [140, 102] on div "Navigating the Risk Rebalancer Navigating the Risk Rebalancer" at bounding box center [150, 99] width 98 height 17
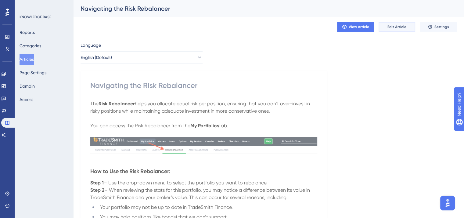
click at [401, 25] on span "Edit Article" at bounding box center [396, 26] width 19 height 5
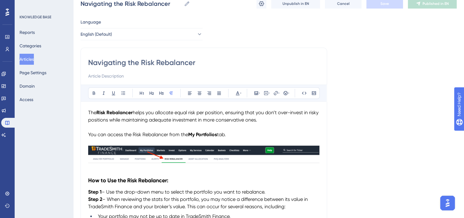
scroll to position [61, 0]
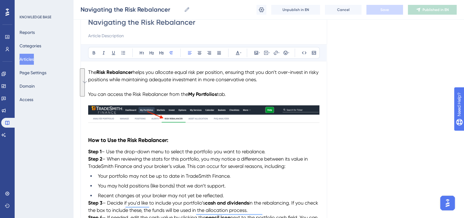
drag, startPoint x: 232, startPoint y: 95, endPoint x: 88, endPoint y: 73, distance: 145.1
copy div "The Risk Rebalancer helps you allocate equal risk per position, ensuring that y…"
click at [239, 98] on p "To enrich screen reader interactions, please activate Accessibility in Grammarl…" at bounding box center [203, 101] width 231 height 7
drag, startPoint x: 235, startPoint y: 97, endPoint x: 88, endPoint y: 74, distance: 148.3
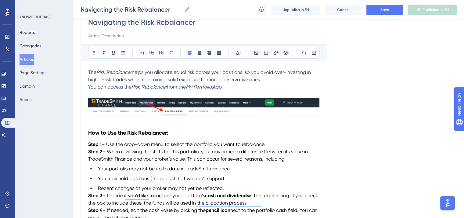
click at [89, 85] on span "You can access the" at bounding box center [109, 87] width 43 height 6
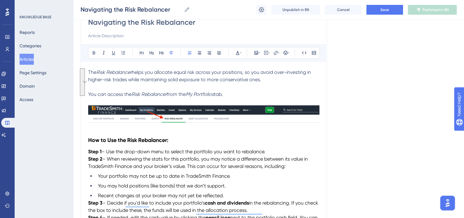
drag, startPoint x: 236, startPoint y: 93, endPoint x: 88, endPoint y: 73, distance: 149.1
click at [236, 53] on icon at bounding box center [238, 53] width 4 height 4
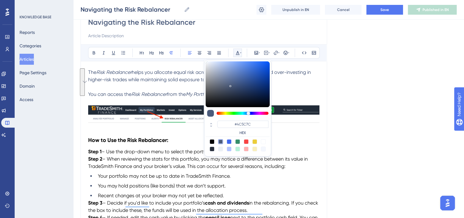
click at [212, 139] on div at bounding box center [211, 141] width 5 height 5
type input "#000000"
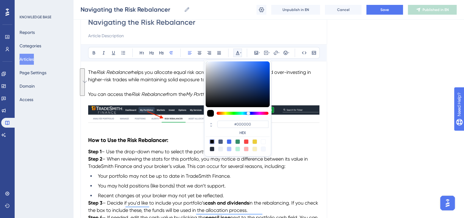
click at [180, 100] on p "To enrich screen reader interactions, please activate Accessibility in Grammarl…" at bounding box center [203, 101] width 231 height 7
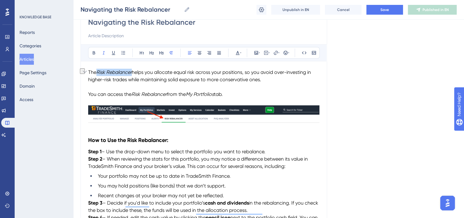
drag, startPoint x: 133, startPoint y: 71, endPoint x: 97, endPoint y: 71, distance: 36.3
click at [97, 71] on p "The Risk Rebalancer helps you allocate equal risk across your positions, so you…" at bounding box center [203, 76] width 231 height 15
click at [95, 52] on icon at bounding box center [93, 52] width 5 height 5
click at [140, 82] on p "The Risk Rebalancer helps you allocate equal risk across your positions, so you…" at bounding box center [203, 76] width 231 height 15
drag, startPoint x: 217, startPoint y: 94, endPoint x: 189, endPoint y: 93, distance: 27.7
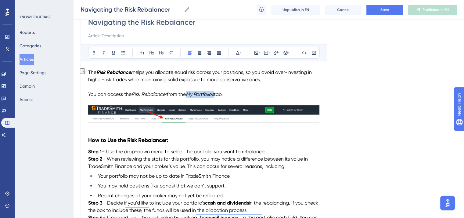
click at [189, 93] on p "You can access the Risk Rebalancer from the My Portfolios tab." at bounding box center [203, 94] width 231 height 7
click at [96, 52] on icon at bounding box center [93, 52] width 5 height 5
click at [281, 93] on p "You can access the Risk Rebalancer from the My Portfolios tab." at bounding box center [203, 94] width 231 height 7
click at [205, 112] on img "To enrich screen reader interactions, please activate Accessibility in Grammarl…" at bounding box center [203, 113] width 231 height 17
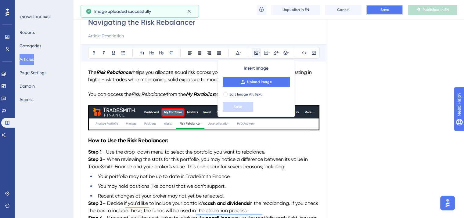
click at [377, 10] on button "Save" at bounding box center [384, 10] width 37 height 10
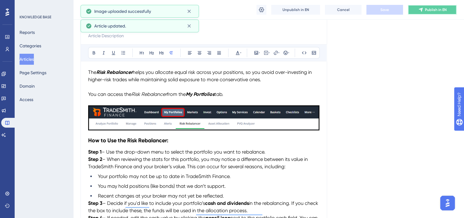
click at [433, 9] on span "Publish in EN" at bounding box center [436, 9] width 22 height 5
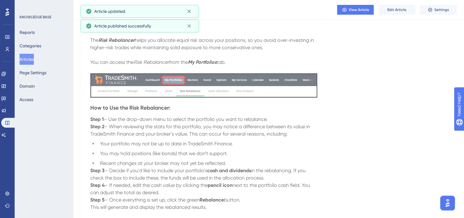
click at [273, 112] on h3 "How to Use the Risk Rebalancer:" at bounding box center [203, 108] width 227 height 16
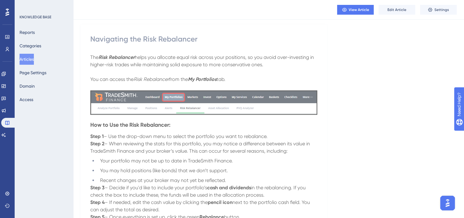
scroll to position [30, 0]
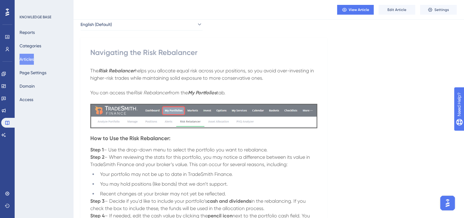
click at [239, 140] on h3 "How to Use the Risk Rebalancer:" at bounding box center [203, 138] width 227 height 16
click at [392, 11] on span "Edit Article" at bounding box center [396, 9] width 19 height 5
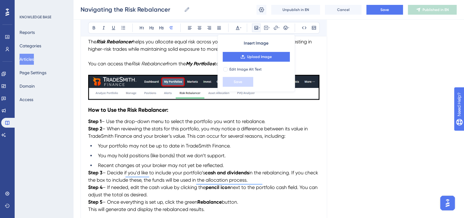
scroll to position [61, 0]
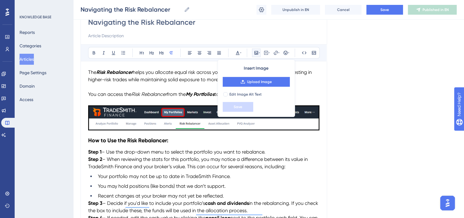
click at [241, 143] on h3 "How to Use the Risk Rebalancer:" at bounding box center [203, 140] width 231 height 16
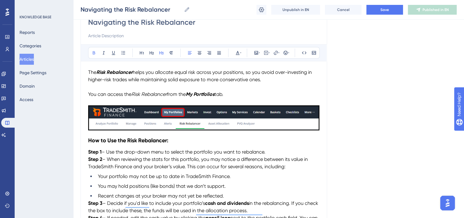
scroll to position [91, 0]
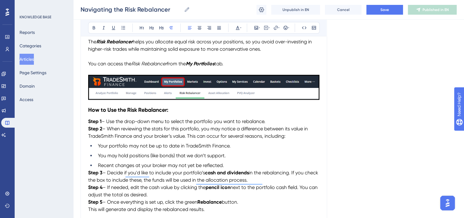
click at [107, 119] on span "– Use the drop-down menu to select the portfolio you want to rebalance." at bounding box center [183, 121] width 164 height 6
click at [122, 122] on span "Use the drop-down menu to select the portfolio you want to rebalance." at bounding box center [182, 121] width 159 height 6
click at [229, 120] on span "Use the Portfolio drop-down menu to select the portfolio you want to rebalance." at bounding box center [192, 121] width 179 height 6
drag, startPoint x: 108, startPoint y: 128, endPoint x: 127, endPoint y: 125, distance: 19.7
click at [108, 128] on span "– When reviewing the stats for this portfolio, you may notice a difference betw…" at bounding box center [198, 132] width 221 height 13
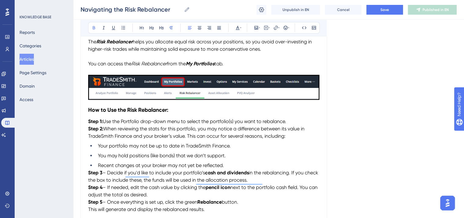
click at [292, 120] on p "Step 1: Use the Portfolio drop-down menu to select the portfolio(s) you want to…" at bounding box center [203, 121] width 231 height 7
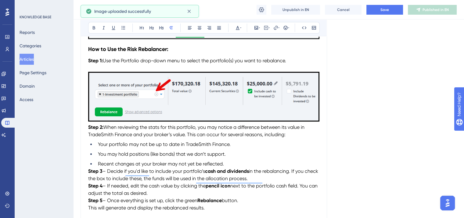
scroll to position [152, 0]
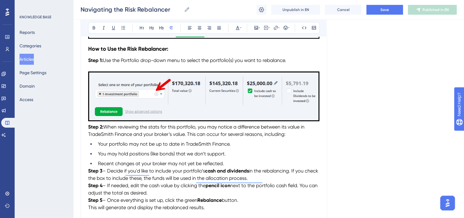
click at [88, 127] on strong "Step 2:" at bounding box center [95, 127] width 15 height 6
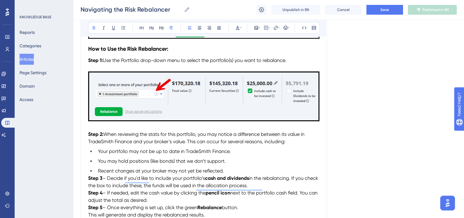
drag, startPoint x: 106, startPoint y: 134, endPoint x: 88, endPoint y: 136, distance: 18.1
click at [88, 136] on p "Step 2: When reviewing the stats for this portfolio, you may notice a differenc…" at bounding box center [203, 137] width 231 height 15
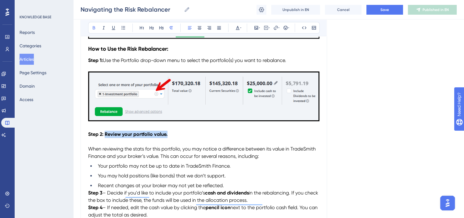
drag, startPoint x: 152, startPoint y: 136, endPoint x: 106, endPoint y: 133, distance: 46.7
click at [106, 133] on p "Step 2: Review your portfolio value." at bounding box center [203, 133] width 231 height 7
click at [91, 29] on icon at bounding box center [93, 27] width 5 height 5
click at [167, 137] on p "Step 2: Review your portfolio value." at bounding box center [203, 133] width 231 height 7
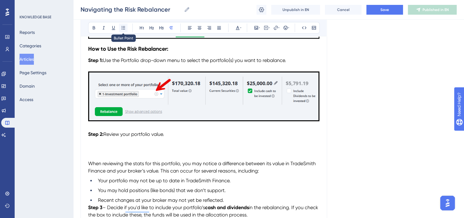
click at [122, 26] on icon at bounding box center [123, 27] width 5 height 5
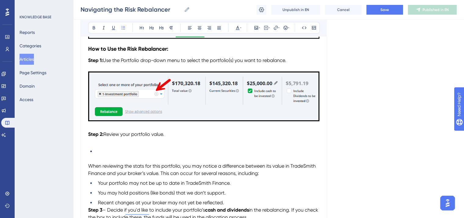
click at [90, 145] on p "To enrich screen reader interactions, please activate Accessibility in Grammarl…" at bounding box center [203, 141] width 231 height 7
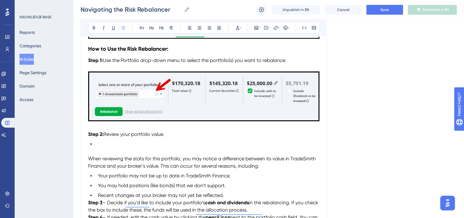
click at [100, 144] on li "To enrich screen reader interactions, please activate Accessibility in Grammarl…" at bounding box center [207, 143] width 224 height 7
click at [138, 146] on li "Total Value =" at bounding box center [207, 143] width 224 height 7
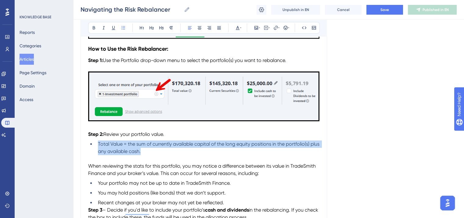
drag, startPoint x: 153, startPoint y: 152, endPoint x: 98, endPoint y: 145, distance: 55.6
click at [98, 145] on li "Total Value = the sum of currently available capital of the long equity positio…" at bounding box center [207, 147] width 224 height 15
click at [238, 27] on icon at bounding box center [238, 28] width 4 height 4
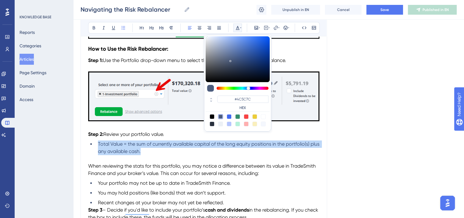
click at [211, 114] on div at bounding box center [211, 116] width 5 height 5
type input "#000000"
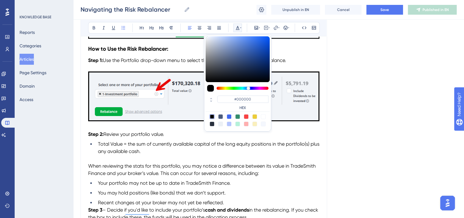
click at [179, 158] on p "To enrich screen reader interactions, please activate Accessibility in Grammarl…" at bounding box center [203, 158] width 231 height 7
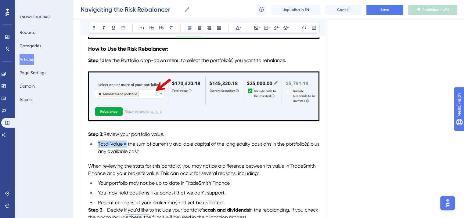
drag, startPoint x: 126, startPoint y: 144, endPoint x: 98, endPoint y: 144, distance: 29.0
click at [98, 144] on span "Total Value = the sum of currently available capital of the long equity positio…" at bounding box center [209, 147] width 222 height 13
click at [93, 25] on button at bounding box center [94, 27] width 9 height 9
click at [157, 151] on li "Total Value = the sum of currently available capital of the long equity positio…" at bounding box center [207, 147] width 224 height 15
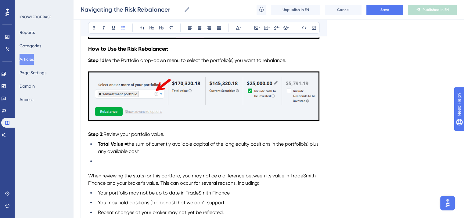
click at [105, 159] on li "To enrich screen reader interactions, please activate Accessibility in Grammarl…" at bounding box center [207, 160] width 224 height 7
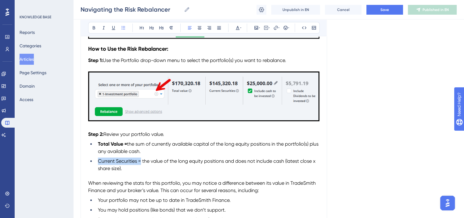
drag, startPoint x: 141, startPoint y: 162, endPoint x: 99, endPoint y: 162, distance: 42.4
click at [99, 162] on span "Current Securities = the value of the long equity positions and does not includ…" at bounding box center [207, 164] width 219 height 13
click at [95, 28] on icon at bounding box center [93, 27] width 5 height 5
click at [156, 169] on li "Current Securities = the value of the long equity positions and does not includ…" at bounding box center [207, 164] width 224 height 15
click at [127, 170] on li "Current Securities = the value of the long equity positions and does not includ…" at bounding box center [207, 164] width 224 height 15
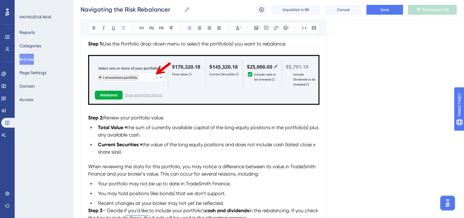
scroll to position [183, 0]
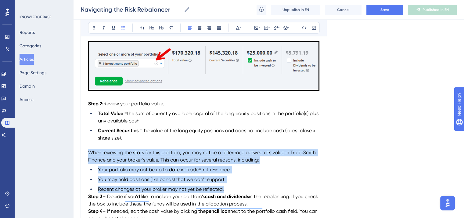
drag, startPoint x: 227, startPoint y: 189, endPoint x: 89, endPoint y: 151, distance: 143.0
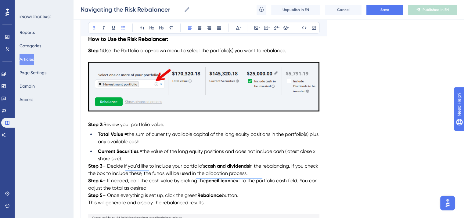
scroll to position [152, 0]
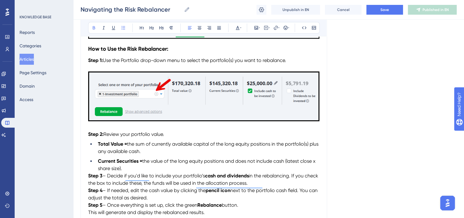
click at [89, 176] on strong "Step 3" at bounding box center [95, 175] width 14 height 6
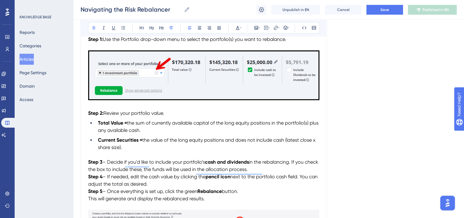
scroll to position [183, 0]
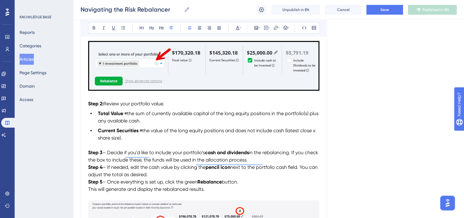
drag, startPoint x: 276, startPoint y: 159, endPoint x: 108, endPoint y: 152, distance: 167.5
click at [108, 152] on p "Step 3 – Decide if you'd like to include your portfolio’s cash and dividends in…" at bounding box center [203, 156] width 231 height 15
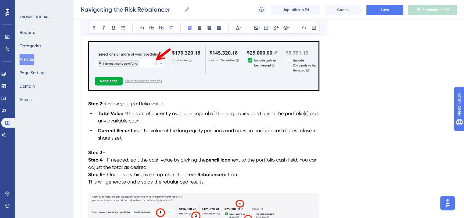
click at [111, 152] on p "Step 3 –" at bounding box center [203, 152] width 231 height 7
click at [110, 153] on p "Step 3 :" at bounding box center [203, 152] width 231 height 7
click at [133, 155] on span ": Decide if you want to invest your portfolio's available cash balance." at bounding box center [177, 152] width 151 height 6
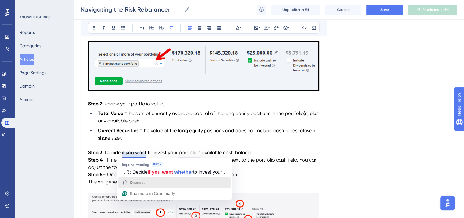
click at [147, 185] on div "Dismiss" at bounding box center [174, 182] width 107 height 9
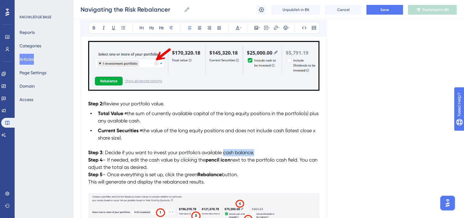
drag, startPoint x: 254, startPoint y: 154, endPoint x: 223, endPoint y: 153, distance: 30.5
click at [223, 153] on p "Step 3 : Decide if you want to invest your portfolio's available cash balance." at bounding box center [203, 152] width 231 height 7
click at [95, 27] on icon at bounding box center [93, 27] width 5 height 5
click at [271, 152] on p "Step 3 : Decide if you want to invest your portfolio's available cash balance." at bounding box center [203, 152] width 231 height 7
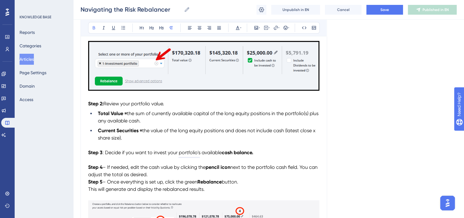
click at [265, 153] on p "Step 3 : Decide if you want to invest your portfolio's available cash balance." at bounding box center [203, 152] width 231 height 7
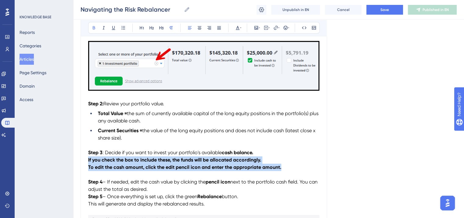
drag, startPoint x: 286, startPoint y: 170, endPoint x: 87, endPoint y: 163, distance: 199.1
click at [240, 25] on button at bounding box center [237, 27] width 9 height 9
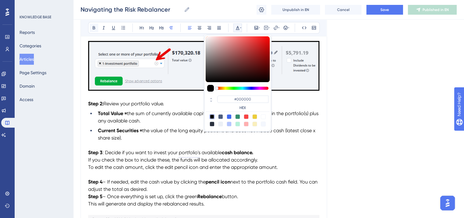
click at [94, 26] on icon at bounding box center [94, 27] width 2 height 3
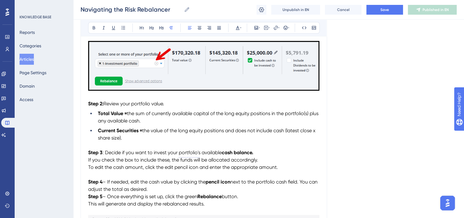
click at [293, 162] on p "If you check the box to include these, the funds will be allocated accordingly.…" at bounding box center [203, 163] width 231 height 15
click at [384, 5] on button "Save" at bounding box center [384, 10] width 37 height 10
click at [381, 10] on span "Save" at bounding box center [384, 9] width 9 height 5
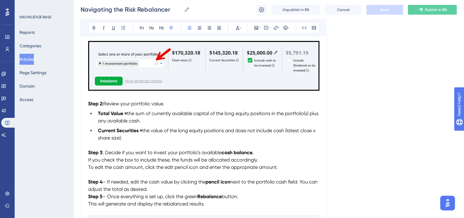
drag, startPoint x: 88, startPoint y: 167, endPoint x: 94, endPoint y: 165, distance: 5.7
click at [88, 167] on span "If you check the box to include these, the funds will be allocated accordingly.…" at bounding box center [183, 163] width 190 height 13
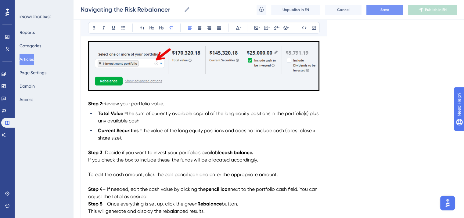
click at [287, 174] on p "To edit the cash amount, click the edit pencil icon and enter the appropriate a…" at bounding box center [203, 174] width 231 height 7
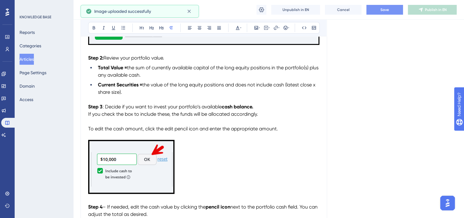
scroll to position [244, 0]
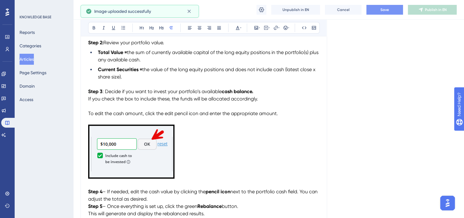
click at [387, 9] on span "Save" at bounding box center [384, 9] width 9 height 5
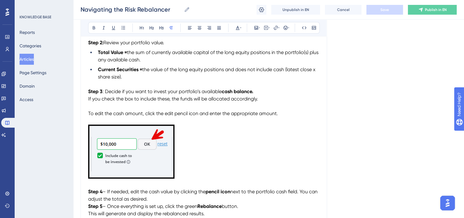
click at [215, 167] on p "To enrich screen reader interactions, please activate Accessibility in Grammarl…" at bounding box center [203, 152] width 231 height 56
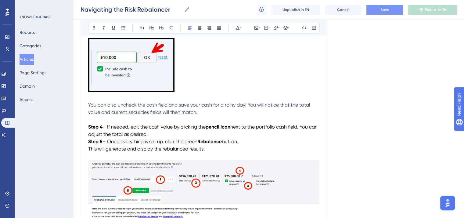
scroll to position [335, 0]
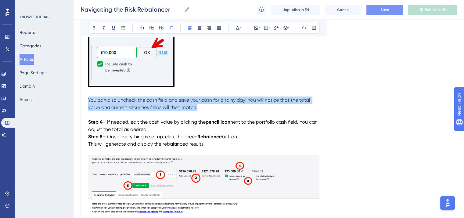
drag, startPoint x: 204, startPoint y: 107, endPoint x: 88, endPoint y: 100, distance: 116.9
click at [88, 100] on div "Navigating the Risk Rebalancer Bold Italic Underline Bullet Point Heading 1 Hea…" at bounding box center [203, 136] width 246 height 806
click at [235, 26] on icon at bounding box center [237, 27] width 5 height 5
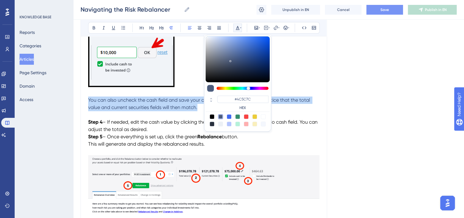
click at [212, 115] on div at bounding box center [211, 116] width 5 height 5
type input "#000000"
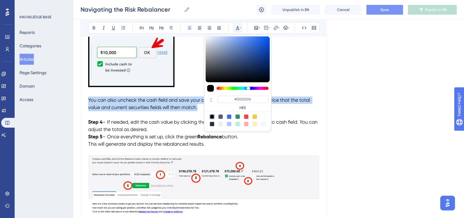
click at [197, 110] on span "You can also uncheck the cash field and save your cash for a rainy day! You wil…" at bounding box center [199, 103] width 223 height 13
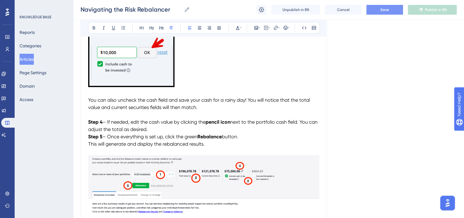
click at [199, 110] on p "You can also uncheck the cash field and save your cash for a rainy day! You wil…" at bounding box center [203, 103] width 231 height 15
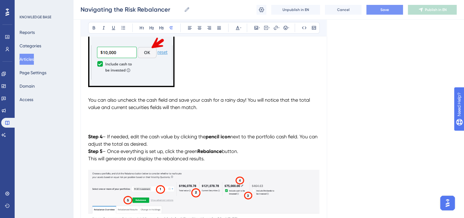
click at [92, 118] on p "To enrich screen reader interactions, please activate Accessibility in Grammarl…" at bounding box center [203, 114] width 231 height 7
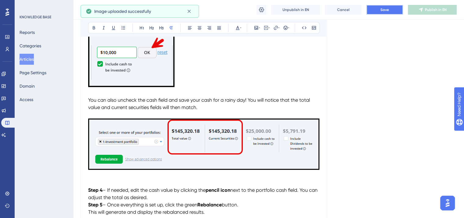
click at [378, 12] on button "Save" at bounding box center [384, 10] width 37 height 10
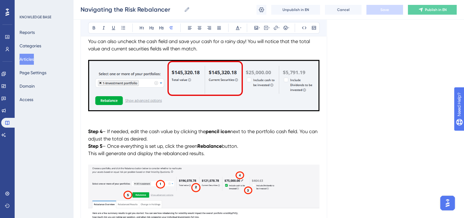
scroll to position [396, 0]
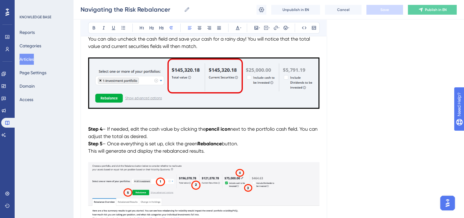
drag, startPoint x: 161, startPoint y: 137, endPoint x: 88, endPoint y: 131, distance: 73.1
click at [88, 131] on p "Step 4 – If needed, edit the cash value by clicking the pencil icon next to the…" at bounding box center [203, 132] width 231 height 15
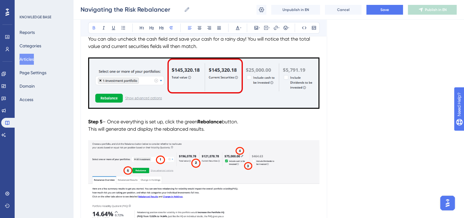
click at [102, 123] on span "– Once everything is set up, click the green" at bounding box center [149, 122] width 95 height 6
click at [108, 121] on span "– Once everything is set up, click the green" at bounding box center [149, 122] width 95 height 6
click at [386, 8] on span "Save" at bounding box center [384, 9] width 9 height 5
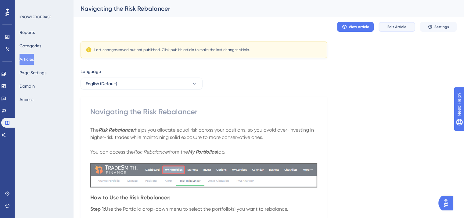
click at [391, 27] on span "Edit Article" at bounding box center [396, 26] width 19 height 5
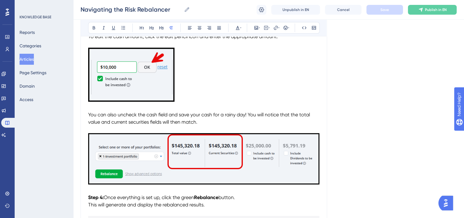
scroll to position [412, 0]
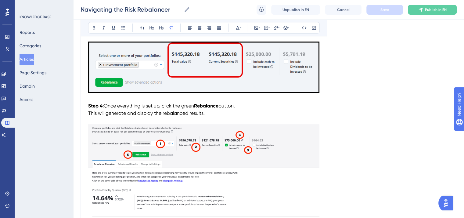
click at [89, 106] on strong "Step 4:" at bounding box center [96, 106] width 16 height 6
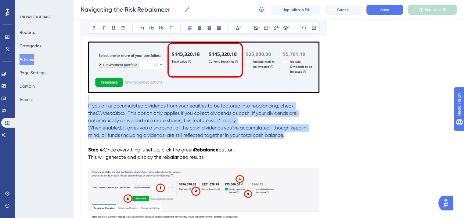
drag, startPoint x: 211, startPoint y: 129, endPoint x: 86, endPoint y: 103, distance: 127.1
click at [86, 103] on div "Navigating the Risk Rebalancer Bold Italic Underline Bullet Point Heading 1 Hea…" at bounding box center [203, 104] width 246 height 896
click at [237, 26] on icon at bounding box center [237, 27] width 5 height 5
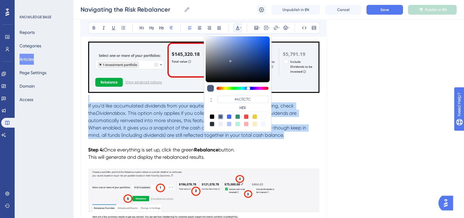
click at [212, 115] on div at bounding box center [211, 116] width 5 height 5
type input "#000000"
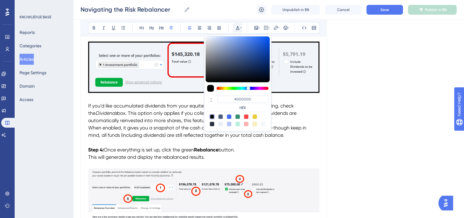
click at [198, 142] on p "To enrich screen reader interactions, please activate Accessibility in Grammarl…" at bounding box center [203, 142] width 231 height 7
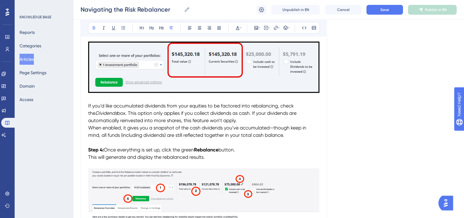
click at [89, 128] on span "When enabled, it gives you a snapshot of the cash dividends you’ve accumulated—…" at bounding box center [197, 131] width 219 height 13
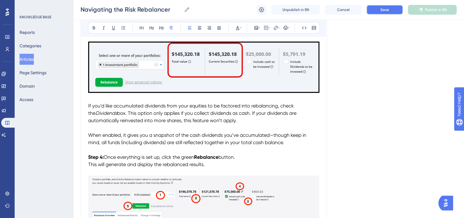
click at [393, 10] on button "Save" at bounding box center [384, 10] width 37 height 10
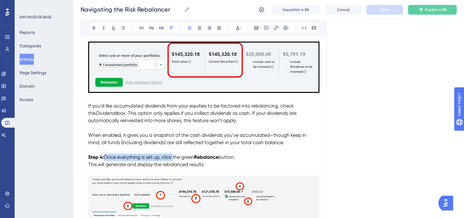
drag, startPoint x: 174, startPoint y: 158, endPoint x: 106, endPoint y: 157, distance: 68.6
click at [106, 157] on span "Once everything is set up, click the green" at bounding box center [149, 157] width 90 height 6
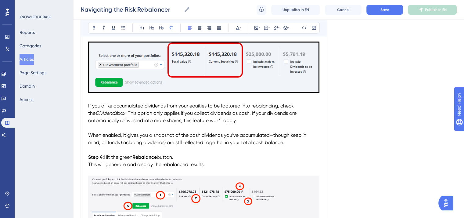
click at [178, 158] on p "Step 4: Hit the green Rebalance button." at bounding box center [203, 156] width 231 height 7
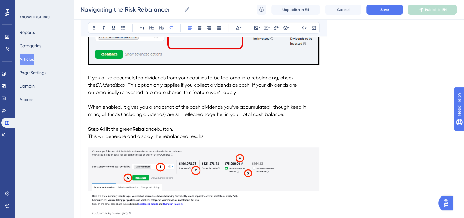
scroll to position [473, 0]
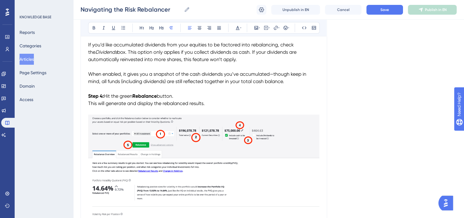
click at [221, 99] on p "Step 4: Hit the green Rebalance button." at bounding box center [203, 95] width 231 height 7
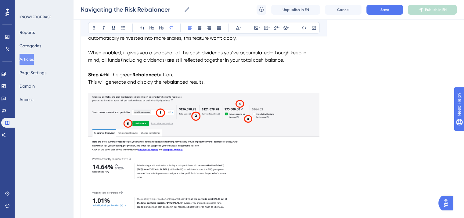
scroll to position [503, 0]
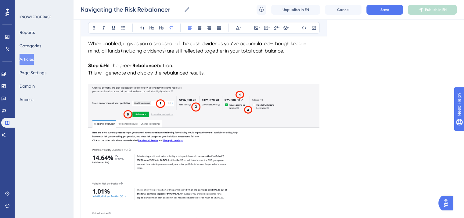
click at [210, 69] on p "Step 4: Hit the green Rebalance button." at bounding box center [203, 65] width 231 height 7
drag, startPoint x: 209, startPoint y: 74, endPoint x: 88, endPoint y: 75, distance: 121.3
click at [88, 75] on p "This will generate and display the rebalanced results." at bounding box center [203, 72] width 231 height 7
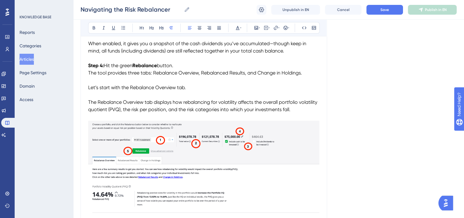
click at [89, 73] on span "The tool provides three tabs: Rebalance Overview, Rebalanced Results, and Chang…" at bounding box center [203, 91] width 230 height 42
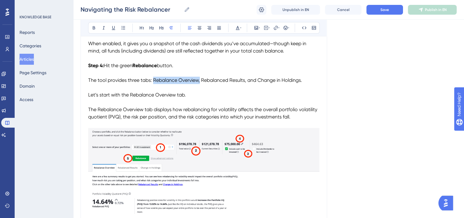
drag, startPoint x: 153, startPoint y: 80, endPoint x: 199, endPoint y: 82, distance: 45.7
click at [199, 82] on span "The tool provides three tabs: Rebalance Overview, Rebalanced Results, and Chang…" at bounding box center [203, 98] width 230 height 42
click at [93, 27] on icon at bounding box center [94, 27] width 2 height 3
click at [218, 83] on span "Rebalanced Results, and Change in Holdings. Let’s start with the Rebalance Over…" at bounding box center [203, 98] width 230 height 42
drag, startPoint x: 201, startPoint y: 81, endPoint x: 245, endPoint y: 81, distance: 44.5
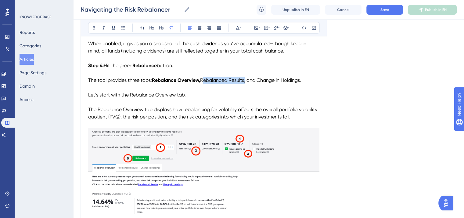
click at [245, 81] on span "Rebalanced Results, and Change in Holdings. Let’s start with the Rebalance Over…" at bounding box center [203, 98] width 230 height 42
click at [93, 27] on icon at bounding box center [94, 27] width 2 height 3
drag, startPoint x: 235, startPoint y: 91, endPoint x: 257, endPoint y: 84, distance: 23.1
click at [235, 91] on p "The tool provides three tabs: Rebalance Overview, Rebalanced Results , and Chan…" at bounding box center [203, 98] width 231 height 44
drag, startPoint x: 259, startPoint y: 81, endPoint x: 303, endPoint y: 81, distance: 43.6
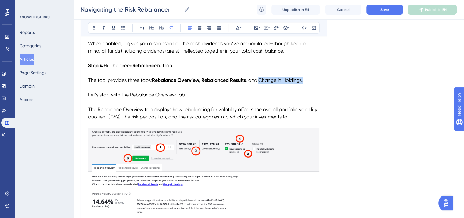
click at [303, 81] on span ", and Change in Holdings. Let’s start with the Rebalance Overview tab. The Reba…" at bounding box center [203, 98] width 230 height 42
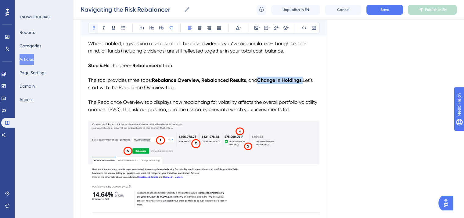
click at [94, 25] on button at bounding box center [94, 27] width 9 height 9
click at [141, 101] on p "The tool provides three tabs: Rebalance Overview, Rebalanced Results , and Chan…" at bounding box center [203, 94] width 231 height 37
drag, startPoint x: 129, startPoint y: 95, endPoint x: 177, endPoint y: 96, distance: 47.6
click at [177, 96] on span "Let’s start with the Rebalance Overview tab. The Rebalance Overview tab display…" at bounding box center [203, 94] width 230 height 35
click at [93, 27] on icon at bounding box center [93, 27] width 5 height 5
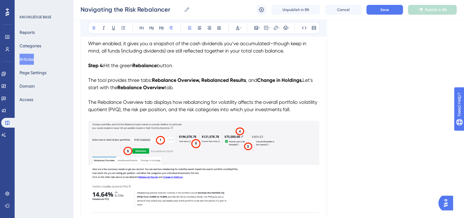
click at [124, 106] on p "The tool provides three tabs: Rebalance Overview, Rebalanced Results , and Chan…" at bounding box center [203, 94] width 231 height 37
drag, startPoint x: 98, startPoint y: 111, endPoint x: 144, endPoint y: 110, distance: 46.3
click at [144, 110] on span "tab. The Rebalance Overview tab displays how rebalancing for volatility affects…" at bounding box center [203, 98] width 230 height 28
drag, startPoint x: 95, startPoint y: 26, endPoint x: 106, endPoint y: 39, distance: 17.3
click at [94, 26] on icon at bounding box center [93, 27] width 5 height 5
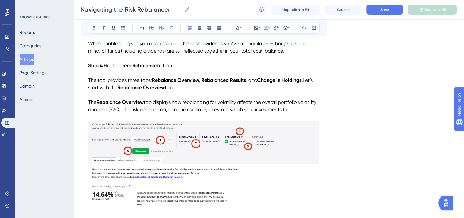
click at [163, 103] on p "The tool provides three tabs: Rebalance Overview, Rebalanced Results , and Chan…" at bounding box center [203, 94] width 231 height 37
click at [217, 143] on img "To enrich screen reader interactions, please activate Accessibility in Grammarl…" at bounding box center [203, 203] width 231 height 166
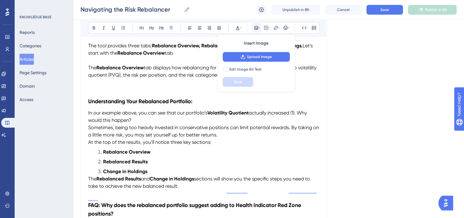
scroll to position [564, 0]
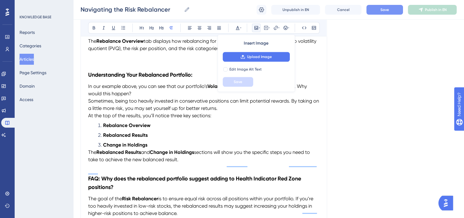
click at [380, 10] on span "Save" at bounding box center [384, 9] width 9 height 5
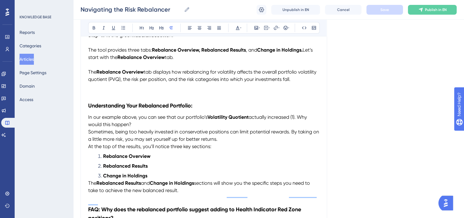
scroll to position [503, 0]
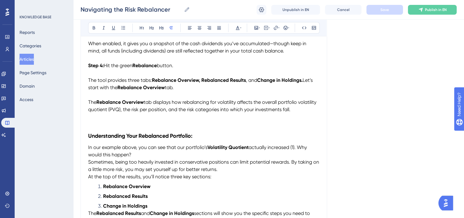
click at [89, 128] on p "To enrich screen reader interactions, please activate Accessibility in Grammarl…" at bounding box center [203, 123] width 231 height 7
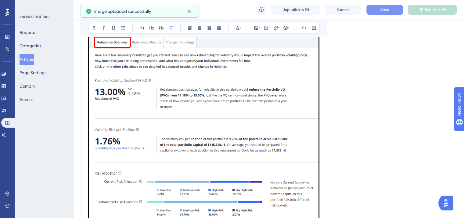
scroll to position [595, 0]
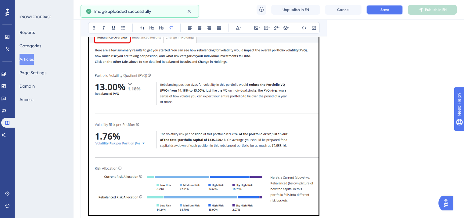
click at [387, 9] on span "Save" at bounding box center [384, 9] width 9 height 5
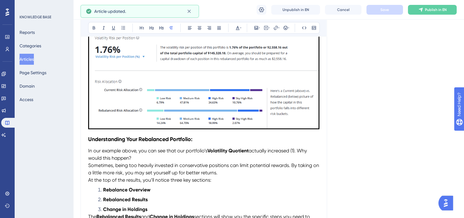
scroll to position [686, 0]
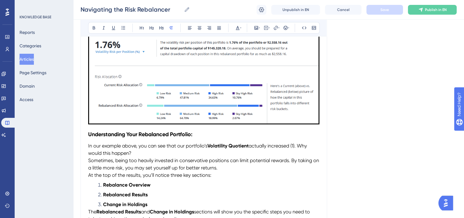
click at [89, 137] on strong "Understanding Your Rebalanced Portfolio:" at bounding box center [140, 134] width 104 height 7
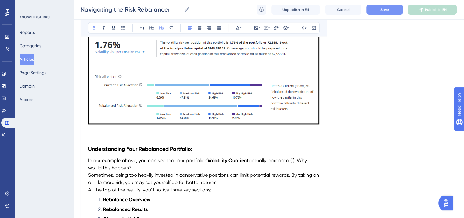
click at [91, 133] on p "To enrich screen reader interactions, please activate Accessibility in Grammarl…" at bounding box center [203, 129] width 231 height 7
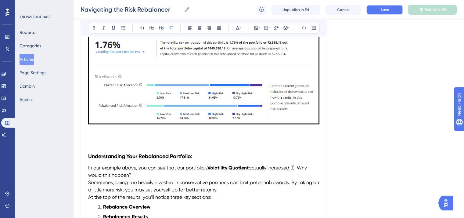
click at [383, 12] on button "Save" at bounding box center [384, 10] width 37 height 10
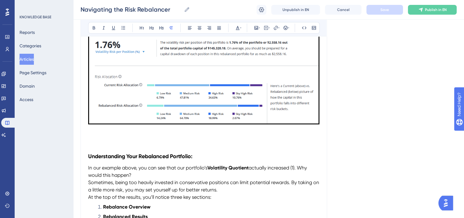
click at [95, 141] on p "To enrich screen reader interactions, please activate Accessibility in Grammarl…" at bounding box center [203, 136] width 231 height 7
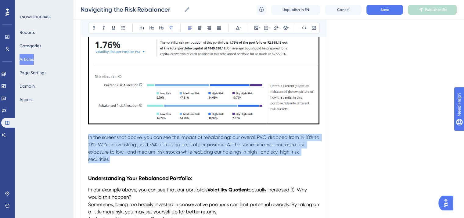
drag, startPoint x: 115, startPoint y: 170, endPoint x: 88, endPoint y: 150, distance: 34.0
click at [238, 27] on icon at bounding box center [237, 27] width 5 height 5
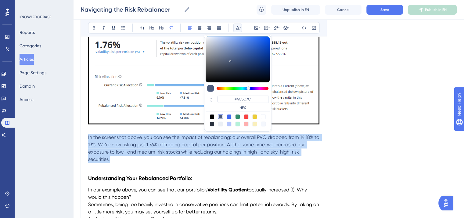
click at [212, 115] on div at bounding box center [211, 116] width 5 height 5
type input "#000000"
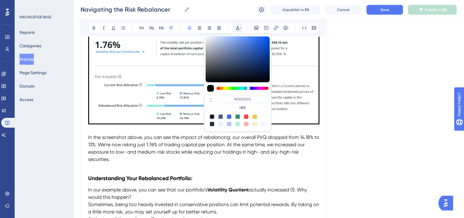
click at [209, 170] on p "To enrich screen reader interactions, please activate Accessibility in Grammarl…" at bounding box center [203, 166] width 231 height 7
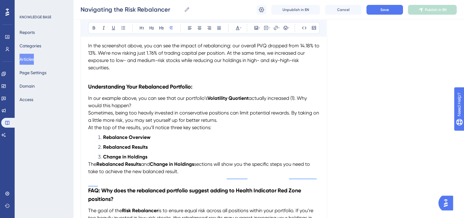
scroll to position [778, 0]
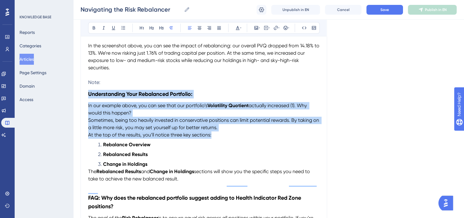
drag, startPoint x: 215, startPoint y: 144, endPoint x: 87, endPoint y: 103, distance: 134.5
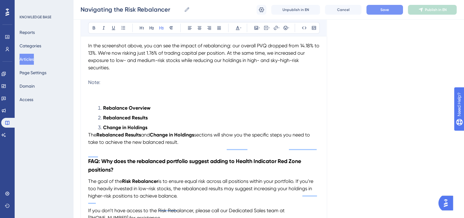
click at [386, 10] on span "Save" at bounding box center [384, 9] width 9 height 5
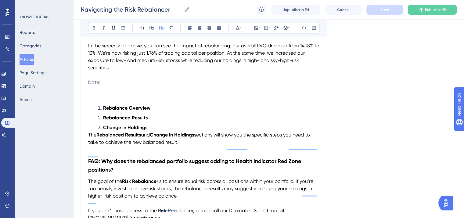
click at [106, 86] on p "Note:" at bounding box center [203, 82] width 231 height 7
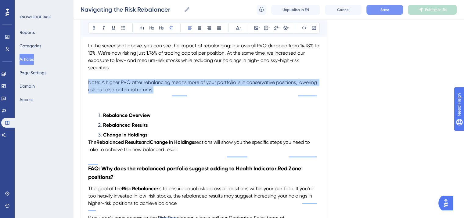
drag, startPoint x: 158, startPoint y: 100, endPoint x: 88, endPoint y: 93, distance: 70.8
click at [88, 93] on p "Note: A higher PVQ after rebalancing means more of your portfolio is in conserv…" at bounding box center [203, 86] width 231 height 15
click at [237, 27] on icon at bounding box center [237, 27] width 5 height 5
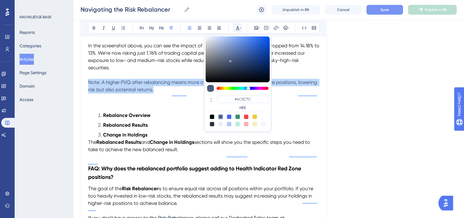
click at [211, 115] on div at bounding box center [211, 116] width 5 height 5
type input "#000000"
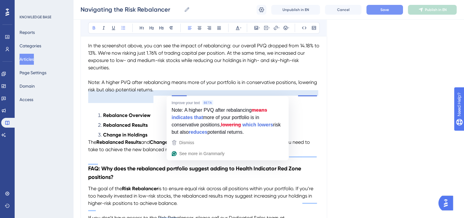
click at [159, 104] on h3 "To enrich screen reader interactions, please activate Accessibility in Grammarl…" at bounding box center [203, 101] width 231 height 16
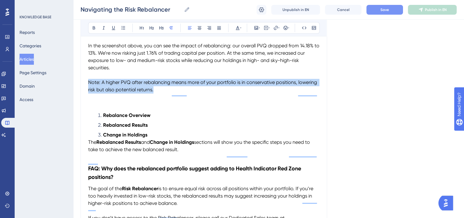
drag, startPoint x: 155, startPoint y: 99, endPoint x: 88, endPoint y: 94, distance: 67.2
click at [88, 93] on p "Note: A higher PVQ after rebalancing means more of your portfolio is in conserv…" at bounding box center [203, 86] width 231 height 15
copy span "Note: A higher PVQ after rebalancing means more of your portfolio is in conserv…"
click at [162, 93] on p "Note: A higher PVQ after rebalancing means more of your portfolio is in conserv…" at bounding box center [203, 86] width 231 height 15
drag, startPoint x: 161, startPoint y: 100, endPoint x: 89, endPoint y: 91, distance: 72.8
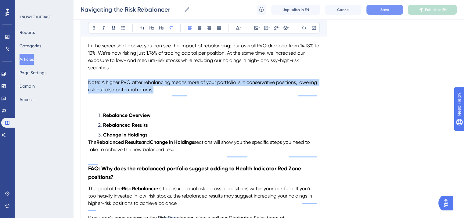
click at [89, 91] on p "Note: A higher PVQ after rebalancing means more of your portfolio is in conserv…" at bounding box center [203, 86] width 231 height 15
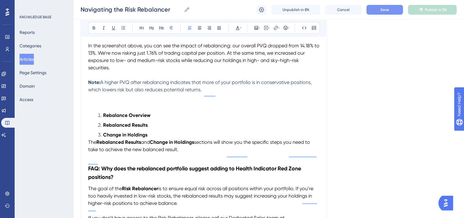
drag, startPoint x: 211, startPoint y: 101, endPoint x: 88, endPoint y: 89, distance: 122.8
click at [88, 89] on p "Note: A higher PVQ after rebalancing indicates that more of your portfolio is i…" at bounding box center [203, 86] width 231 height 15
click at [238, 27] on icon at bounding box center [237, 27] width 5 height 5
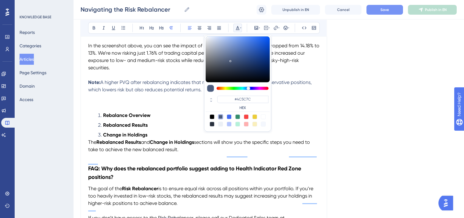
click at [212, 115] on div at bounding box center [211, 116] width 5 height 5
type input "#000000"
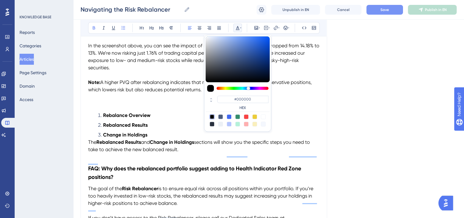
click at [191, 119] on li "Rebalance Overview" at bounding box center [207, 115] width 224 height 7
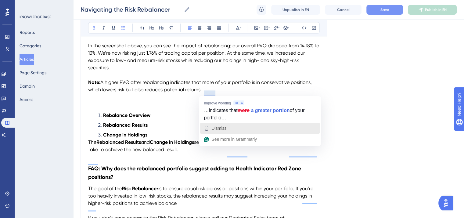
click at [223, 127] on span "Dismiss" at bounding box center [218, 128] width 15 height 5
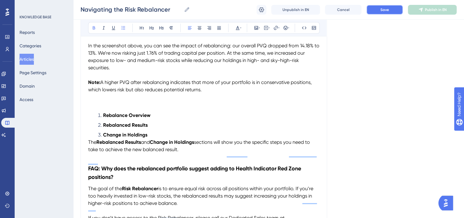
click at [385, 12] on button "Save" at bounding box center [384, 10] width 37 height 10
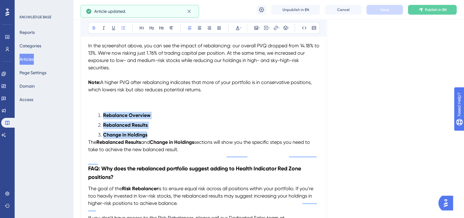
drag, startPoint x: 152, startPoint y: 144, endPoint x: 95, endPoint y: 127, distance: 59.6
click at [95, 127] on ol "Rebalance Overview Rebalanced Results Change in Holdings" at bounding box center [203, 125] width 231 height 27
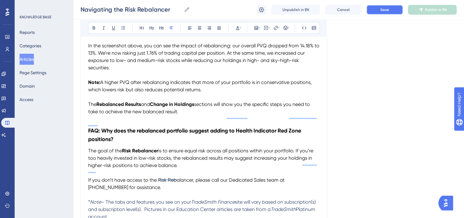
click at [378, 12] on button "Save" at bounding box center [384, 10] width 37 height 10
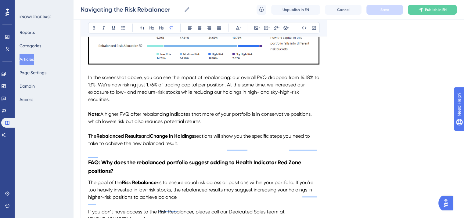
scroll to position [747, 0]
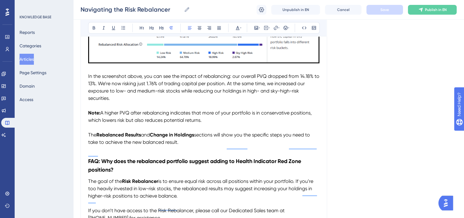
drag, startPoint x: 88, startPoint y: 144, endPoint x: 92, endPoint y: 143, distance: 4.4
click at [88, 137] on span "The" at bounding box center [92, 135] width 8 height 6
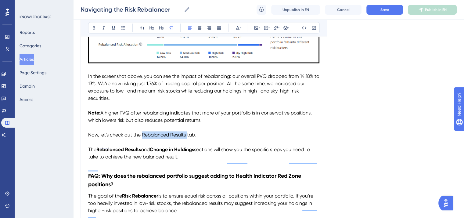
drag, startPoint x: 141, startPoint y: 144, endPoint x: 187, endPoint y: 144, distance: 45.1
click at [187, 137] on span "Now, let's check out the Rebalanced Results tab." at bounding box center [142, 135] width 108 height 6
click at [91, 27] on icon at bounding box center [93, 27] width 5 height 5
click at [212, 131] on p "To enrich screen reader interactions, please activate Accessibility in Grammarl…" at bounding box center [203, 127] width 231 height 7
click at [381, 9] on span "Save" at bounding box center [384, 9] width 9 height 5
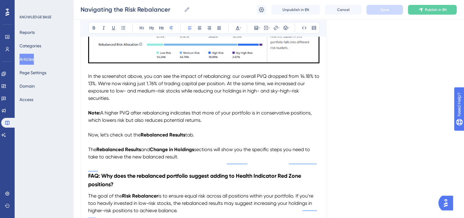
drag, startPoint x: 180, startPoint y: 169, endPoint x: 88, endPoint y: 161, distance: 92.9
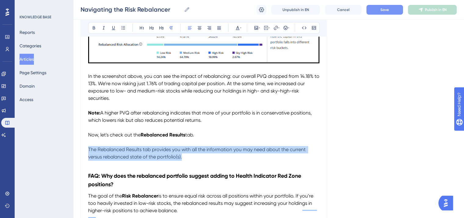
drag, startPoint x: 186, startPoint y: 166, endPoint x: 88, endPoint y: 159, distance: 98.1
click at [88, 159] on p "The Rebalanced Results tab provides you with all the information you may need a…" at bounding box center [203, 153] width 231 height 15
click at [237, 27] on icon at bounding box center [237, 27] width 5 height 5
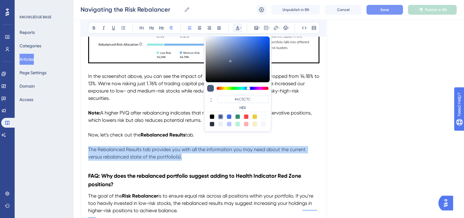
click at [212, 115] on div at bounding box center [211, 116] width 5 height 5
type input "#000000"
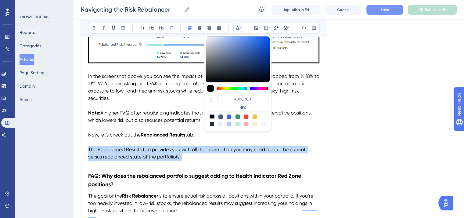
click at [202, 160] on p "The Rebalanced Results tab provides you with all the information you may need a…" at bounding box center [203, 153] width 231 height 15
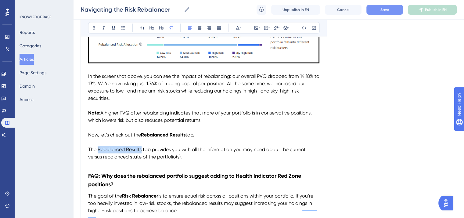
drag, startPoint x: 140, startPoint y: 159, endPoint x: 97, endPoint y: 158, distance: 43.3
click at [97, 158] on span "The Rebalanced Results tab provides you with all the information you may need a…" at bounding box center [197, 152] width 219 height 13
click at [94, 26] on icon at bounding box center [93, 27] width 5 height 5
click at [188, 159] on span "tab provides you with all the information you may need about the current versus…" at bounding box center [204, 152] width 232 height 13
click at [386, 9] on span "Save" at bounding box center [384, 9] width 9 height 5
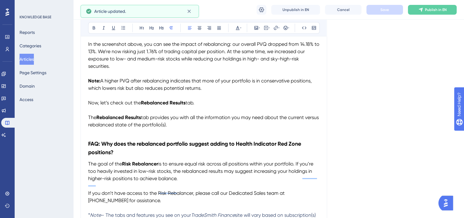
scroll to position [778, 0]
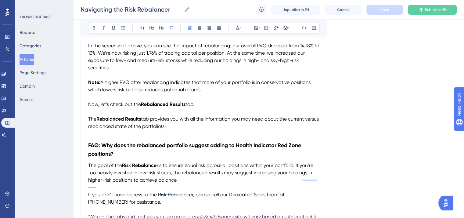
click at [189, 130] on p "The Rebalanced Results tab provides you with all the information you may need a…" at bounding box center [203, 122] width 231 height 15
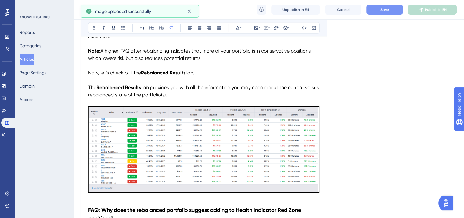
scroll to position [839, 0]
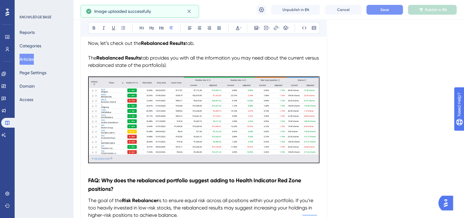
click at [385, 11] on span "Save" at bounding box center [384, 9] width 9 height 5
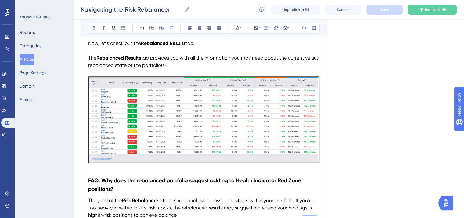
scroll to position [869, 0]
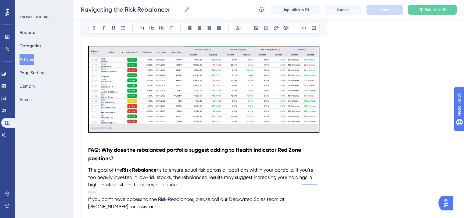
click at [90, 153] on h3 "FAQ: Why does the rebalanced portfolio suggest adding to Health Indicator Red Z…" at bounding box center [203, 154] width 231 height 24
click at [88, 157] on h3 "FAQ: Why does the rebalanced portfolio suggest adding to Health Indicator Red Z…" at bounding box center [203, 154] width 231 height 24
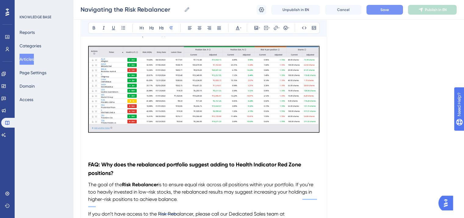
click at [91, 142] on p "To enrich screen reader interactions, please activate Accessibility in Grammarl…" at bounding box center [203, 137] width 231 height 7
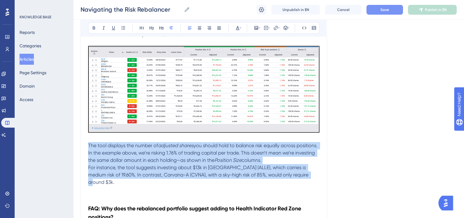
drag, startPoint x: 306, startPoint y: 186, endPoint x: 88, endPoint y: 156, distance: 219.6
click at [237, 27] on icon at bounding box center [238, 28] width 4 height 4
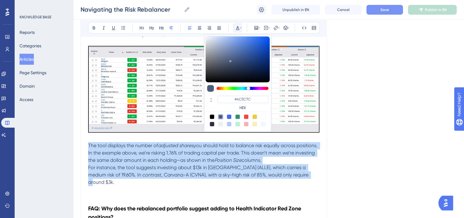
click at [212, 115] on div at bounding box center [211, 116] width 5 height 5
type input "#000000"
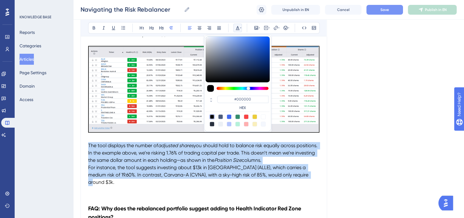
click at [256, 177] on span "For instance, the tool suggests investing about $13k in Allegion (ALLE), which …" at bounding box center [198, 174] width 221 height 20
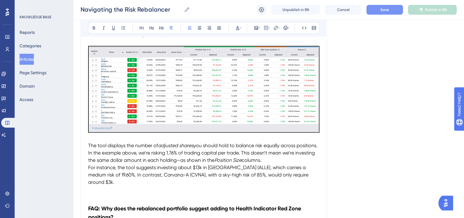
click at [288, 164] on p "The tool displays the number of adjusted shares you should hold to balance risk…" at bounding box center [203, 153] width 231 height 22
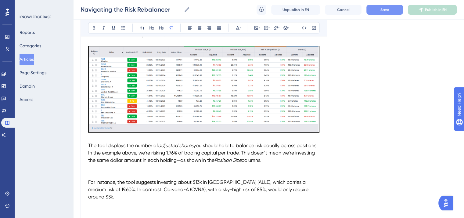
click at [90, 171] on p "To enrich screen reader interactions, please activate Accessibility in Grammarl…" at bounding box center [203, 167] width 231 height 7
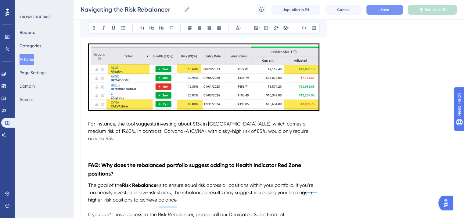
scroll to position [991, 0]
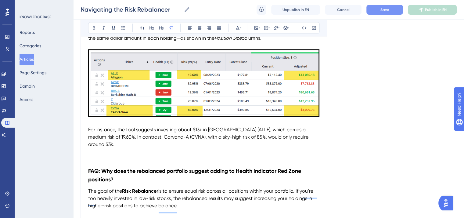
click at [93, 160] on p "To enrich screen reader interactions, please activate Accessibility in Grammarl…" at bounding box center [203, 158] width 231 height 7
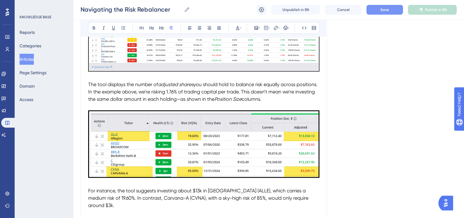
scroll to position [1022, 0]
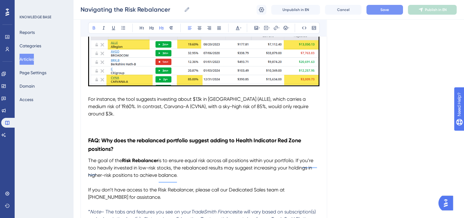
click at [89, 140] on strong "FAQ: Why does the rebalanced portfolio suggest adding to Health Indicator Red Z…" at bounding box center [195, 144] width 214 height 15
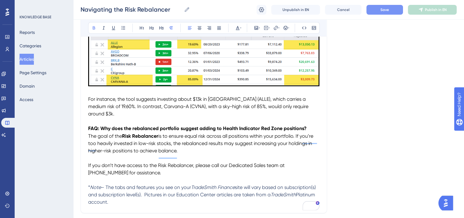
click at [88, 137] on span "The goal of the" at bounding box center [105, 136] width 34 height 6
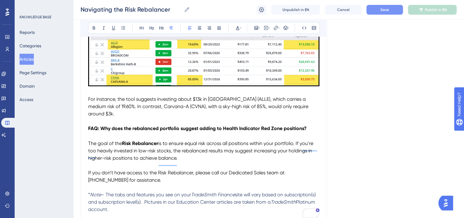
scroll to position [1052, 0]
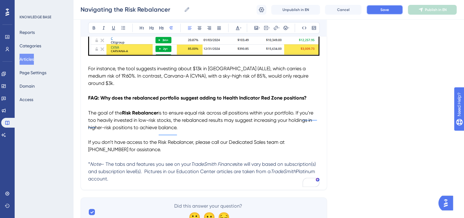
click at [384, 11] on span "Save" at bounding box center [384, 9] width 9 height 5
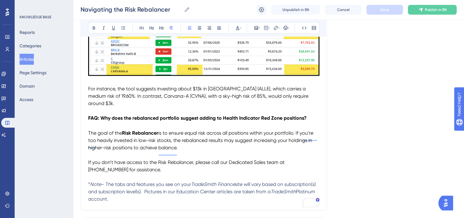
scroll to position [1022, 0]
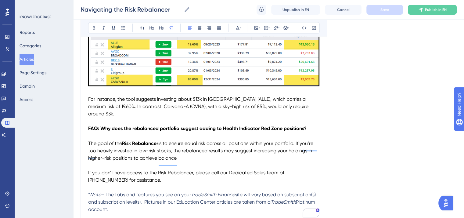
drag, startPoint x: 179, startPoint y: 161, endPoint x: 87, endPoint y: 147, distance: 93.1
copy p "The goal of the Risk Rebalancer is to ensure equal risk across all positions wi…"
click at [182, 169] on p "To enrich screen reader interactions, please activate Accessibility in Grammarl…" at bounding box center [203, 164] width 231 height 7
drag, startPoint x: 182, startPoint y: 164, endPoint x: 89, endPoint y: 147, distance: 94.2
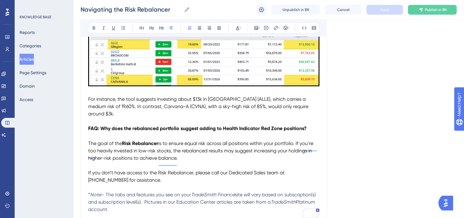
click at [89, 147] on p "The goal of the Risk Rebalancer is to ensure equal risk across all positions wi…" at bounding box center [203, 150] width 231 height 22
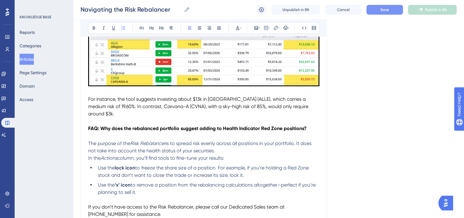
drag, startPoint x: 141, startPoint y: 198, endPoint x: 85, endPoint y: 148, distance: 74.9
click at [240, 26] on icon at bounding box center [240, 27] width 1 height 5
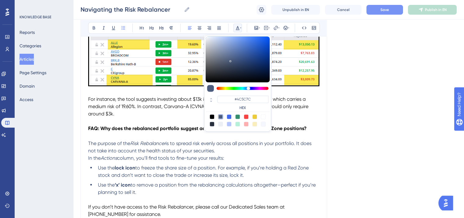
click at [214, 114] on div at bounding box center [237, 120] width 64 height 12
click at [212, 115] on div at bounding box center [211, 116] width 5 height 5
type input "#000000"
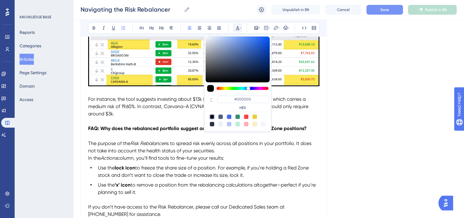
click at [246, 161] on p "In the Actions column, you’ll find tools to fine-tune your results:" at bounding box center [203, 157] width 231 height 7
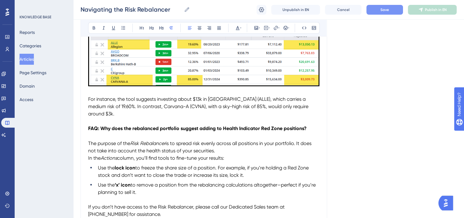
click at [386, 11] on span "Save" at bounding box center [384, 9] width 9 height 5
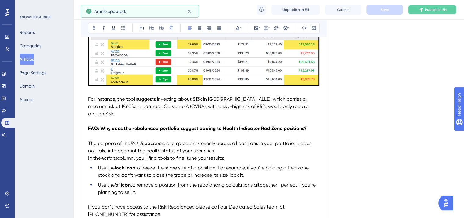
click at [442, 9] on span "Publish in EN" at bounding box center [436, 9] width 22 height 5
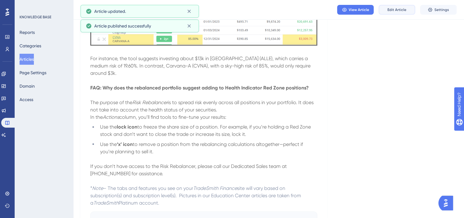
click at [401, 10] on span "Edit Article" at bounding box center [396, 9] width 19 height 5
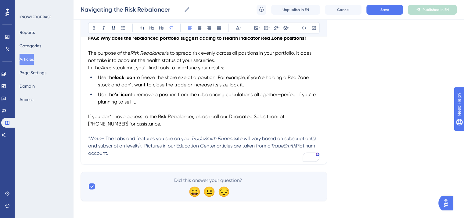
scroll to position [1117, 0]
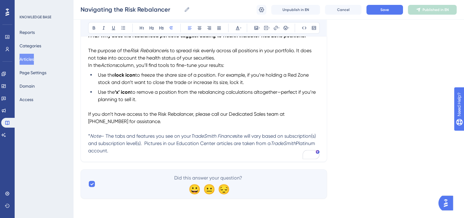
drag, startPoint x: 88, startPoint y: 113, endPoint x: 96, endPoint y: 112, distance: 8.3
click at [90, 113] on span "If you don’t have access to the Risk Rebalancer, please call our Dedicated Sale…" at bounding box center [186, 117] width 197 height 13
click at [89, 114] on span "If you don’t have access to the Risk Rebalancer, please call our Dedicated Sale…" at bounding box center [186, 117] width 197 height 13
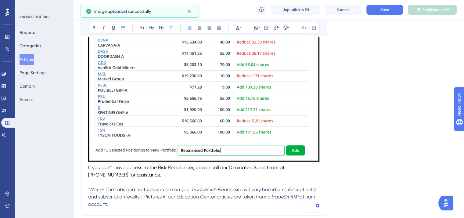
scroll to position [1331, 0]
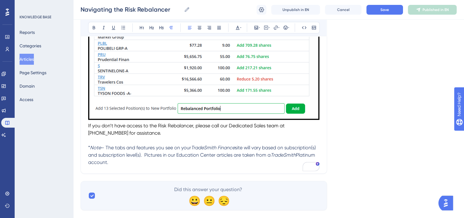
click at [266, 104] on img "To enrich screen reader interactions, please activate Accessibility in Grammarl…" at bounding box center [203, 7] width 231 height 226
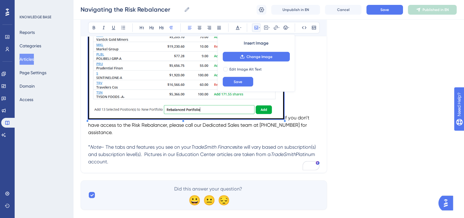
scroll to position [1296, 0]
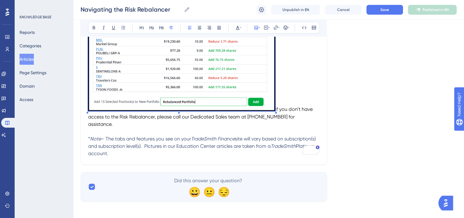
click at [287, 116] on span "If you don’t have access to the Risk Rebalancer, please call our Dedicated Sale…" at bounding box center [200, 116] width 225 height 20
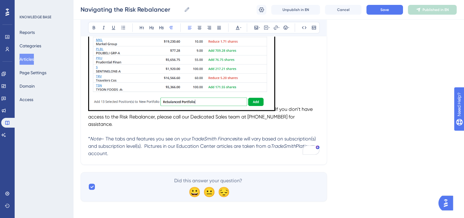
click at [275, 114] on span "If you don’t have access to the Risk Rebalancer, please call our Dedicated Sale…" at bounding box center [200, 116] width 225 height 20
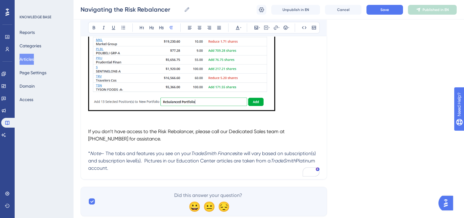
click at [287, 92] on p "To enrich screen reader interactions, please activate Accessibility in Grammarl…" at bounding box center [203, 20] width 231 height 185
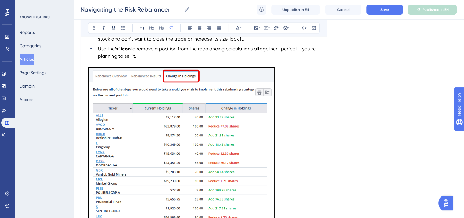
scroll to position [1144, 0]
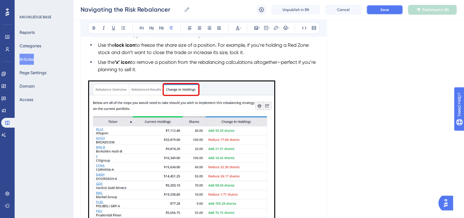
click at [382, 7] on span "Save" at bounding box center [384, 9] width 9 height 5
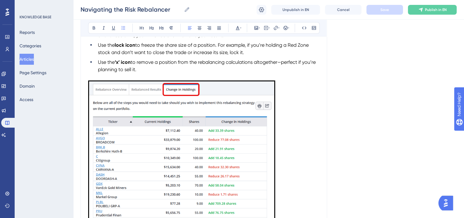
click at [142, 73] on li "Use the ‘x’ icon to remove a position from the rebalancing calculations altoget…" at bounding box center [207, 65] width 224 height 15
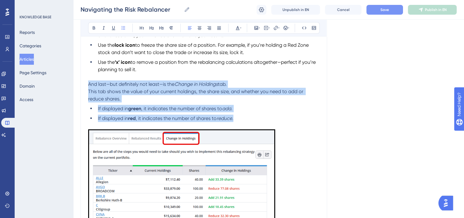
drag, startPoint x: 239, startPoint y: 120, endPoint x: 86, endPoint y: 90, distance: 155.8
click at [236, 28] on icon at bounding box center [238, 28] width 4 height 4
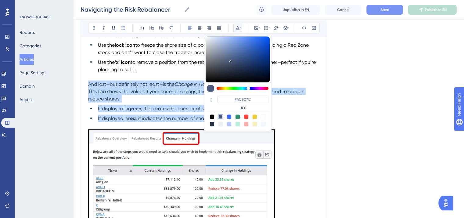
click at [210, 115] on div at bounding box center [211, 116] width 5 height 5
type input "#000000"
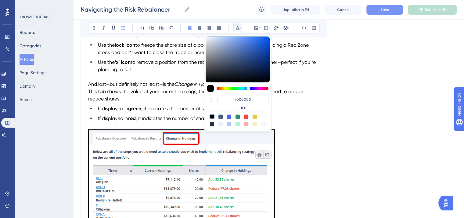
click at [314, 140] on p "To enrich screen reader interactions, please activate Accessibility in Grammarl…" at bounding box center [203, 221] width 231 height 185
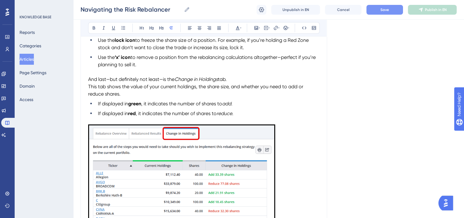
scroll to position [1118, 0]
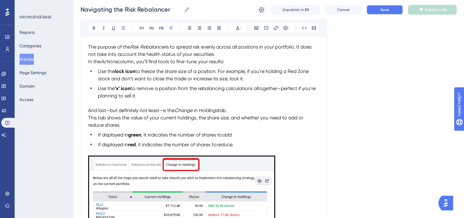
click at [389, 8] on button "Save" at bounding box center [384, 10] width 37 height 10
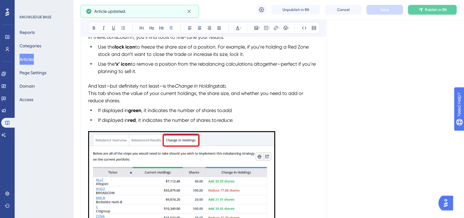
scroll to position [1148, 0]
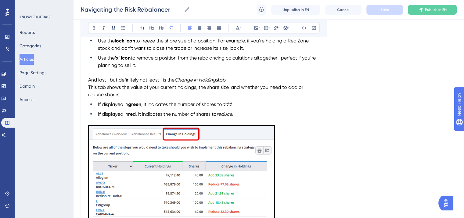
drag, startPoint x: 176, startPoint y: 84, endPoint x: 230, endPoint y: 84, distance: 54.2
click at [230, 83] on p "And last—but definitely not least—is the Change in Holdings tab." at bounding box center [203, 79] width 231 height 7
click at [95, 26] on icon at bounding box center [93, 27] width 5 height 5
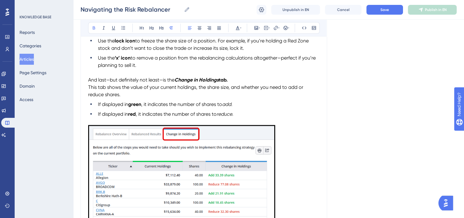
click at [256, 80] on p "And last—but definitely not least—is the Change in Holdings tab." at bounding box center [203, 79] width 231 height 7
drag, startPoint x: 234, startPoint y: 84, endPoint x: 221, endPoint y: 83, distance: 13.5
click at [222, 83] on p "And last—but definitely not least—is the Change in Holdings tab." at bounding box center [203, 79] width 231 height 7
click at [93, 27] on icon at bounding box center [93, 27] width 5 height 5
click at [258, 76] on p "To enrich screen reader interactions, please activate Accessibility in Grammarl…" at bounding box center [203, 72] width 231 height 7
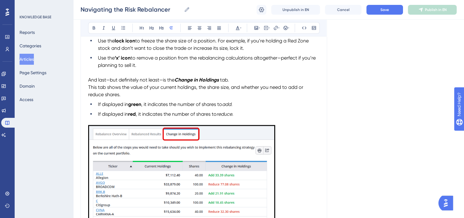
scroll to position [1179, 0]
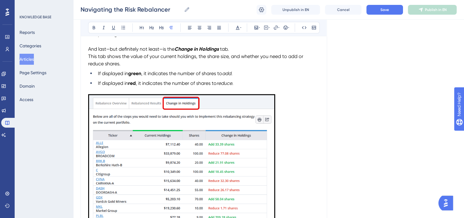
click at [89, 59] on span "This tab shows the value of your current holdings, the share size, and whether …" at bounding box center [196, 59] width 216 height 13
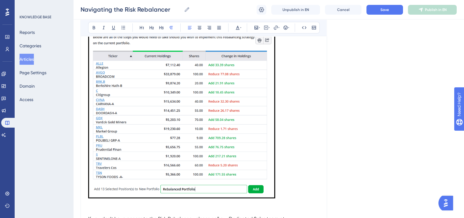
scroll to position [1270, 0]
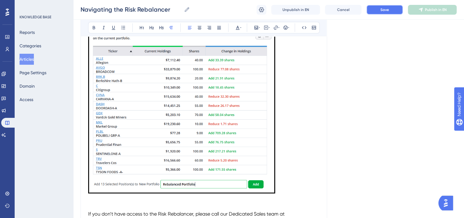
click at [375, 9] on button "Save" at bounding box center [384, 10] width 37 height 10
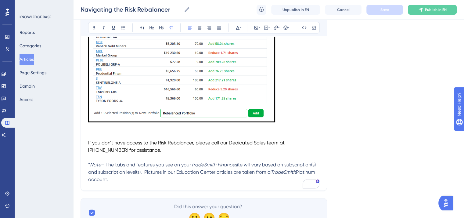
scroll to position [1345, 0]
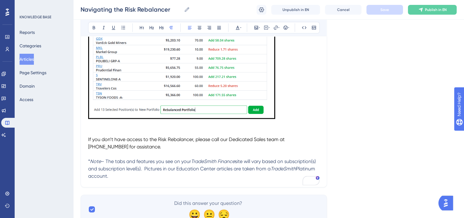
click at [122, 150] on p "If you don’t have access to the Risk Rebalancer, please call our Dedicated Sale…" at bounding box center [203, 143] width 231 height 15
click at [88, 143] on span "If you don’t have access to the Risk Rebalancer, please call our Dedicated Sale…" at bounding box center [186, 142] width 197 height 13
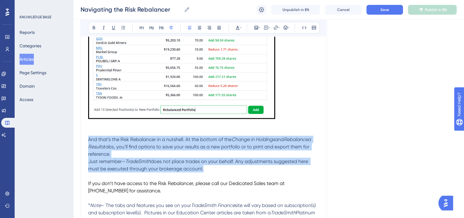
drag, startPoint x: 208, startPoint y: 174, endPoint x: 87, endPoint y: 145, distance: 123.8
click at [238, 26] on icon at bounding box center [237, 27] width 5 height 5
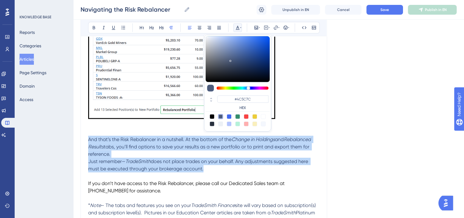
click at [211, 115] on div at bounding box center [211, 116] width 5 height 5
type input "#000000"
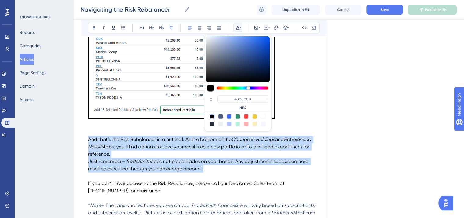
click at [162, 157] on p "And that’s the Risk Rebalancer in a nutshell. At the bottom of the Change in Ho…" at bounding box center [203, 147] width 231 height 22
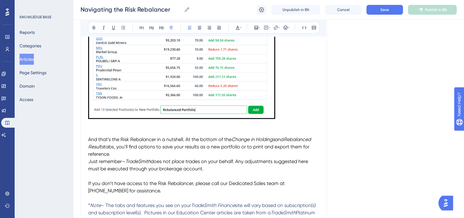
click at [89, 164] on span "Just remember—" at bounding box center [106, 161] width 37 height 6
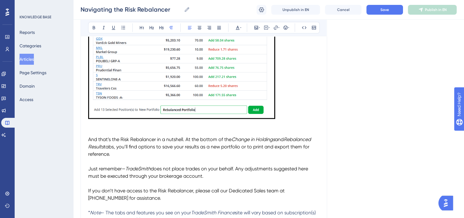
scroll to position [1375, 0]
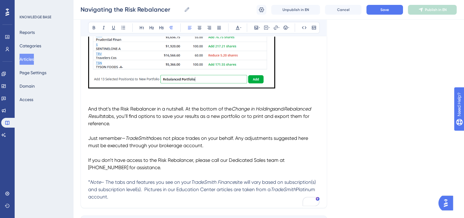
click at [88, 112] on span "And that’s the Risk Rebalancer in a nutshell. At the bottom of the" at bounding box center [159, 109] width 143 height 6
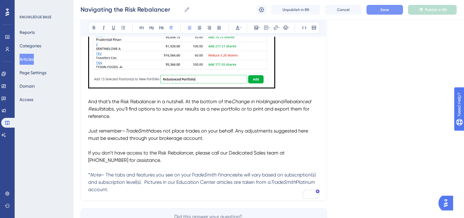
click at [383, 14] on div "Navigating the Risk Rebalancer Navigating the Risk Rebalancer Unpublish in EN C…" at bounding box center [268, 10] width 390 height 20
click at [383, 10] on span "Save" at bounding box center [384, 9] width 9 height 5
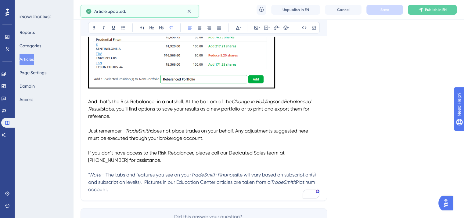
drag, startPoint x: 316, startPoint y: 156, endPoint x: 319, endPoint y: 155, distance: 3.9
click at [286, 156] on span "If you don’t have access to the Risk Rebalancer, please call our Dedicated Sale…" at bounding box center [186, 156] width 197 height 13
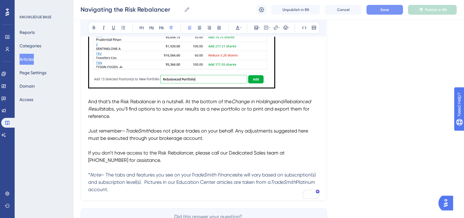
click at [286, 156] on span "If you don’t have access to the Risk Rebalancer, please call our Dedicated Sale…" at bounding box center [186, 156] width 197 height 13
click at [286, 157] on span "If you don’t have access to the Risk Rebalancer, please call our Dedicated Sale…" at bounding box center [203, 156] width 230 height 13
click at [388, 10] on span "Save" at bounding box center [384, 9] width 9 height 5
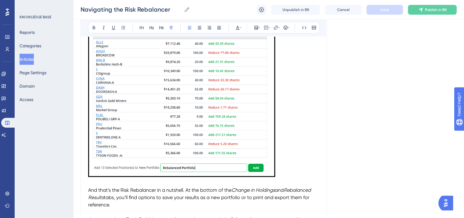
scroll to position [1284, 0]
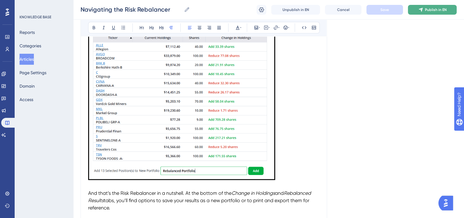
click at [427, 11] on span "Publish in EN" at bounding box center [436, 9] width 22 height 5
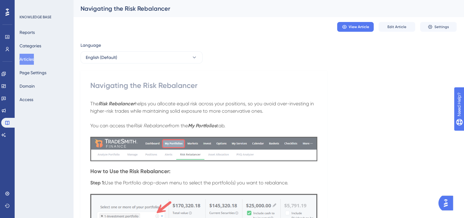
scroll to position [0, 0]
click at [367, 25] on span "View Article" at bounding box center [358, 26] width 20 height 5
